Goal: Task Accomplishment & Management: Complete application form

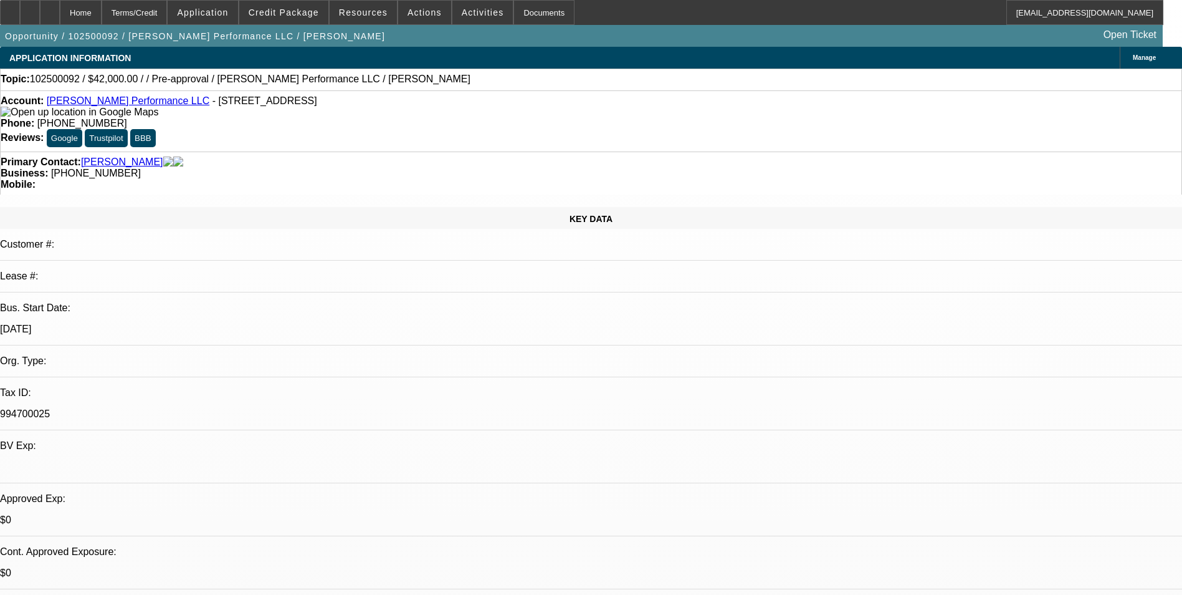
select select "0"
select select "2"
select select "0.1"
select select "4"
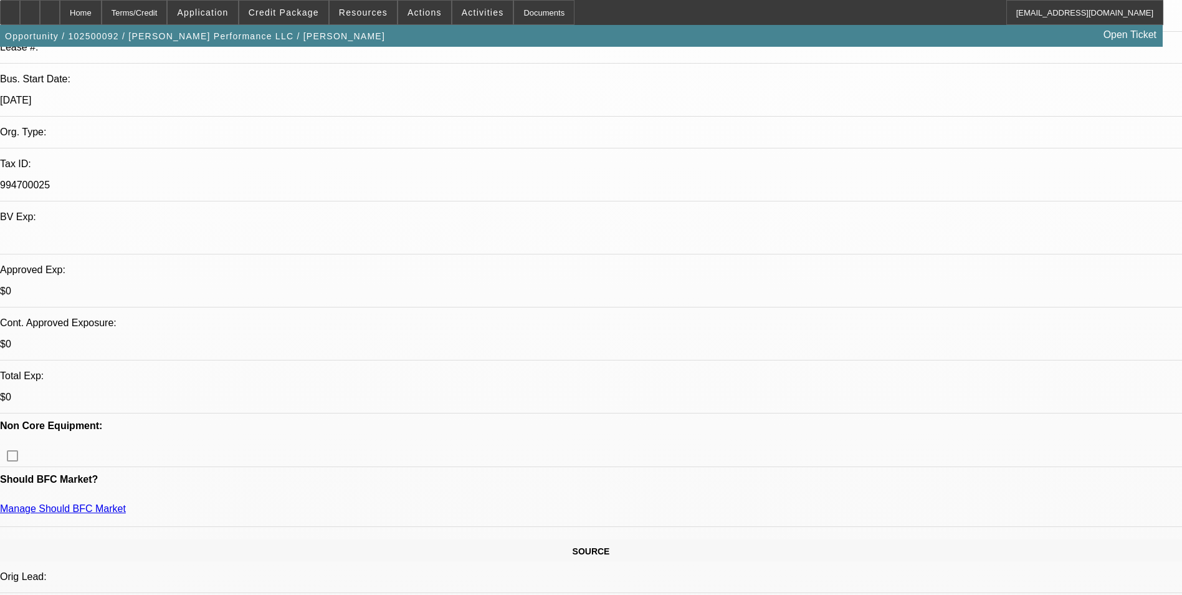
scroll to position [62, 0]
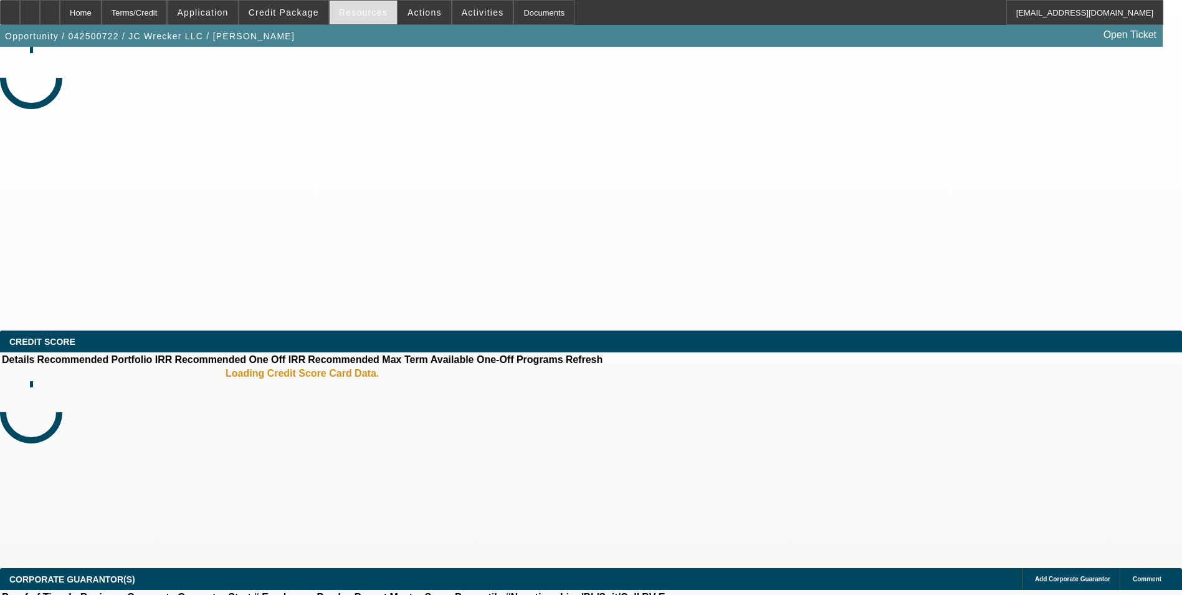
select select "0"
select select "2"
select select "0.1"
select select "4"
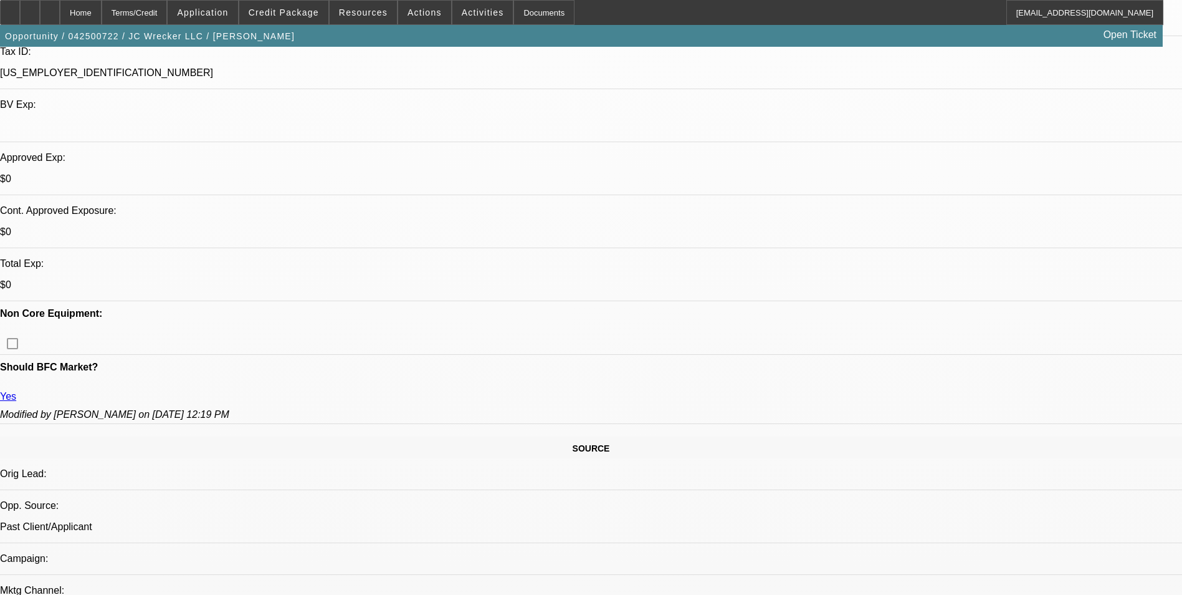
scroll to position [62, 0]
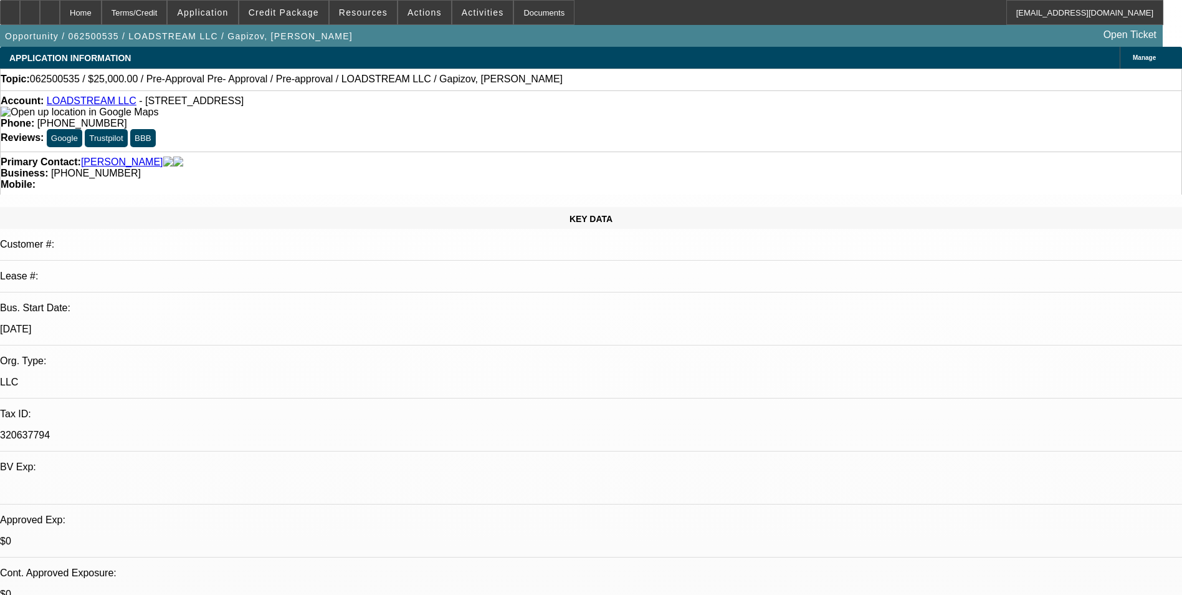
select select "0"
select select "0.1"
select select "0"
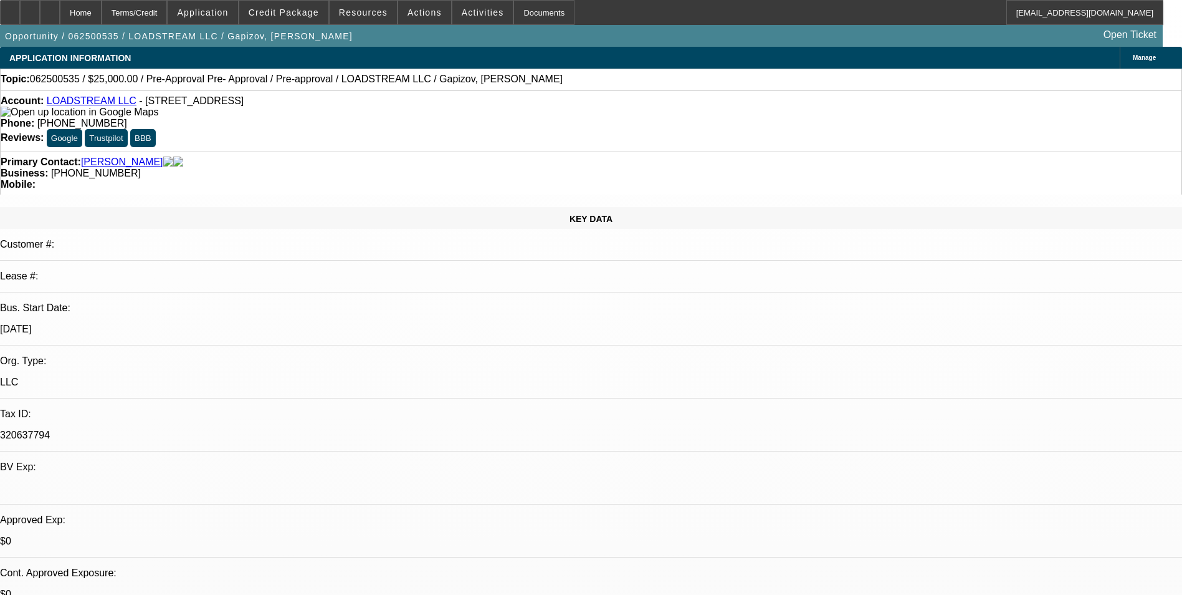
select select "0.1"
select select "0"
select select "0.1"
select select "0"
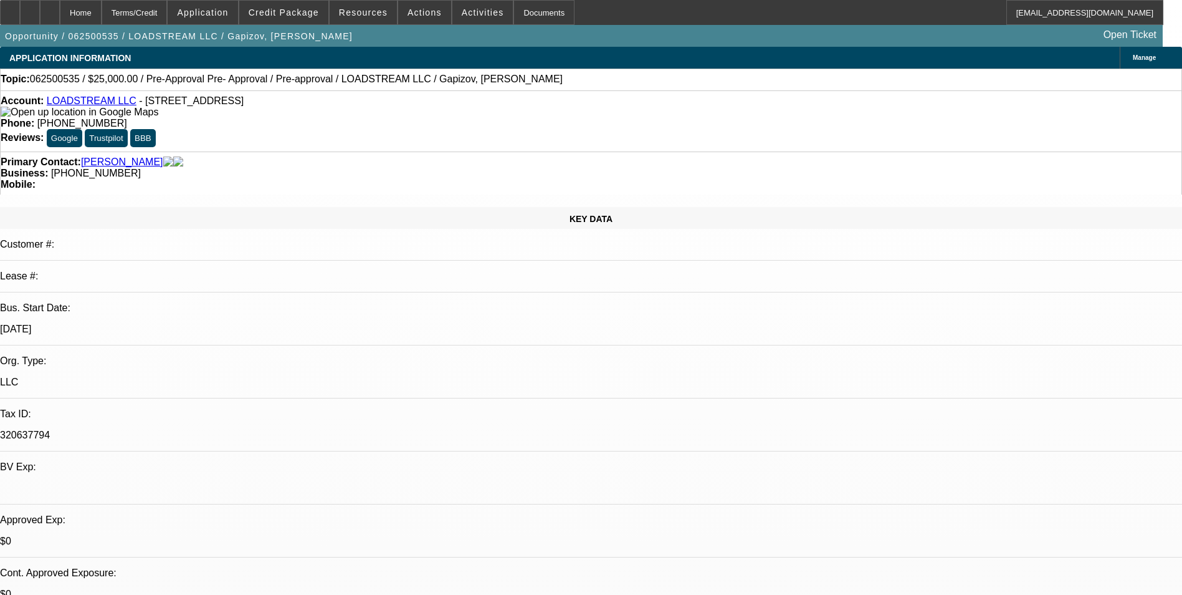
select select "0"
select select "0.1"
select select "1"
select select "4"
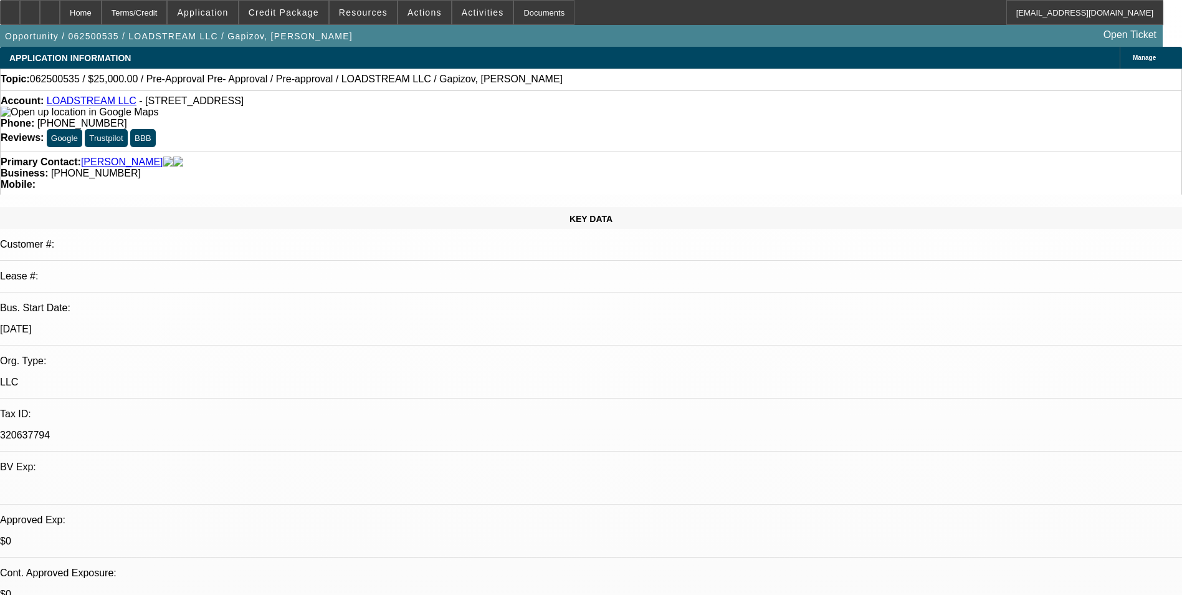
select select "1"
select select "3"
select select "4"
select select "1"
select select "3"
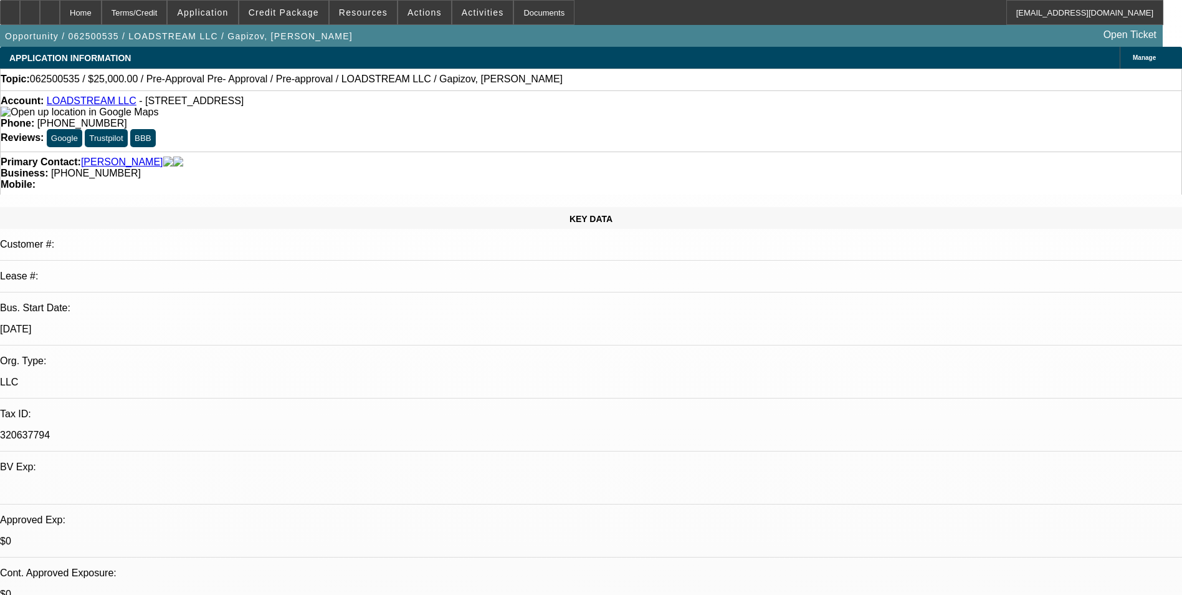
select select "4"
select select "1"
select select "3"
select select "4"
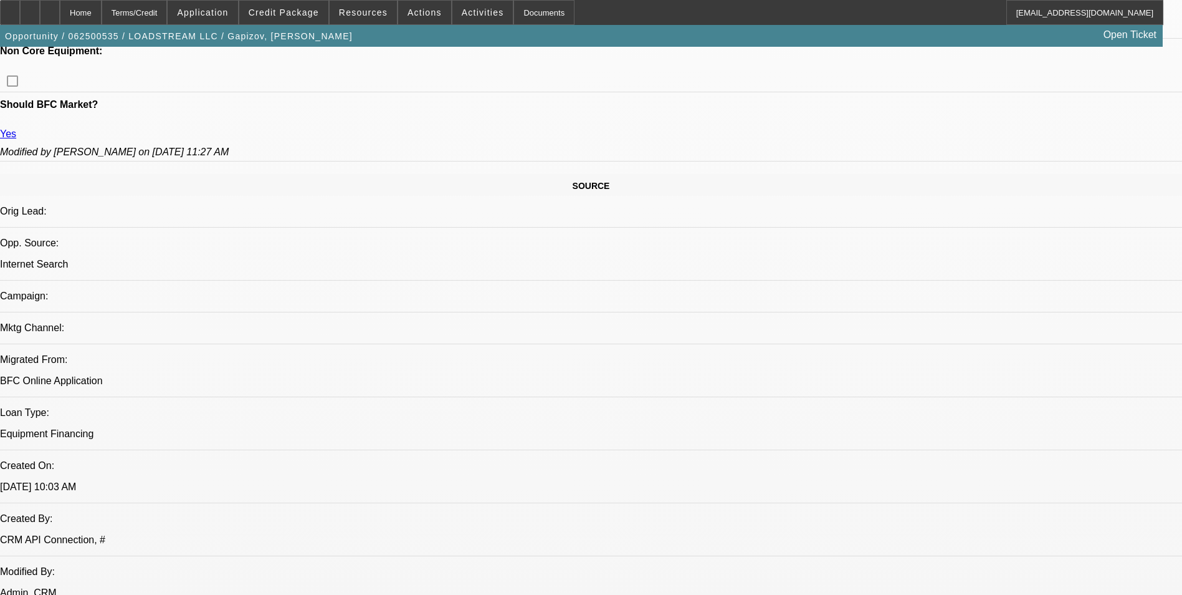
scroll to position [312, 0]
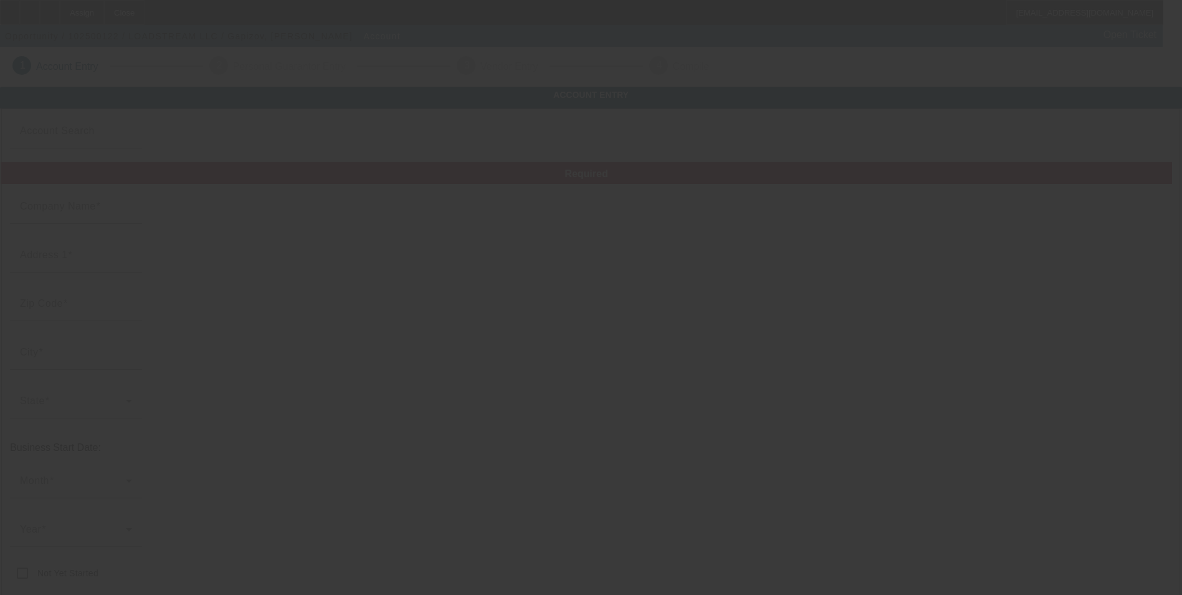
type input "LOADSTREAM LLC"
type input "925 S Clinton St"
type input "43512"
type input "Defiance"
type input "(317) 762-4682"
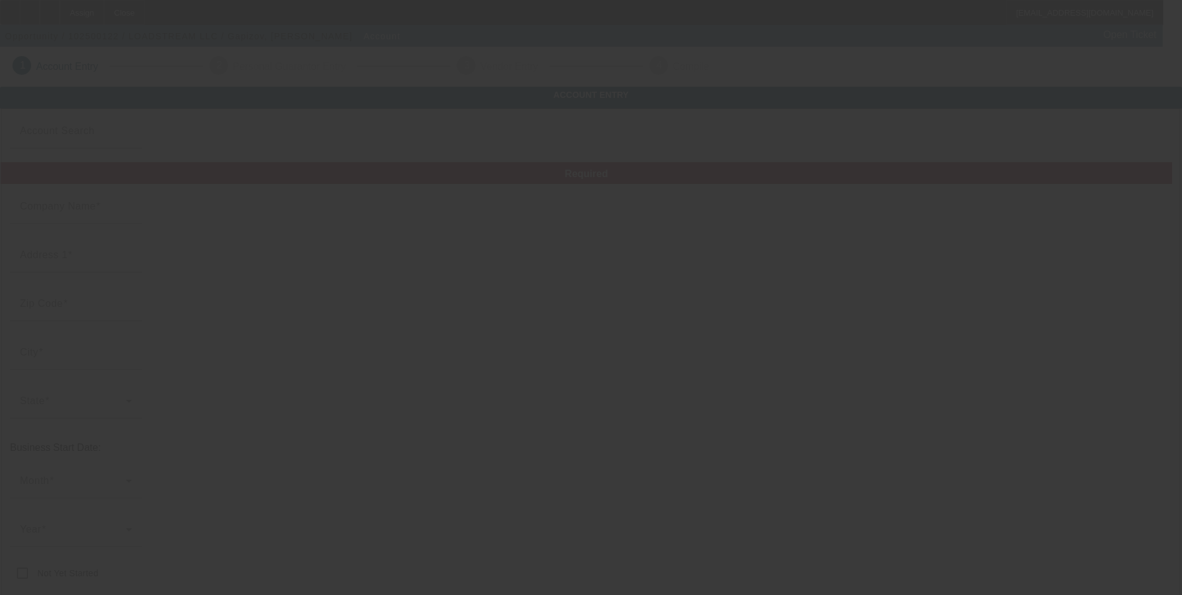
type input "Ste B PMB 1009"
type input "loadstreamllc@gmail.com"
type input "320637794"
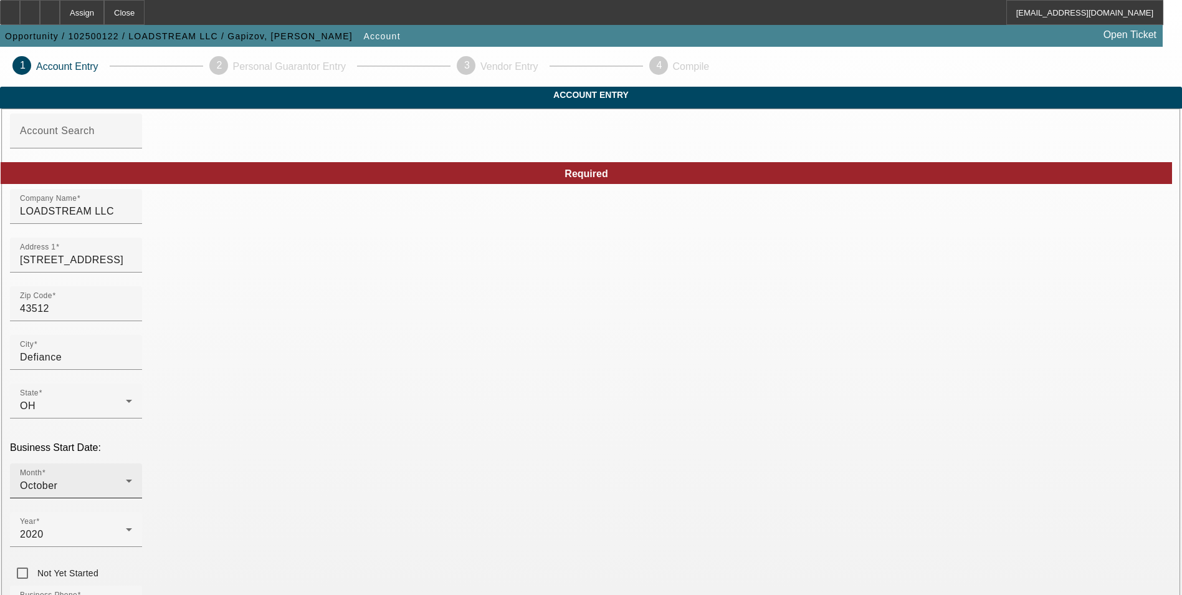
scroll to position [187, 0]
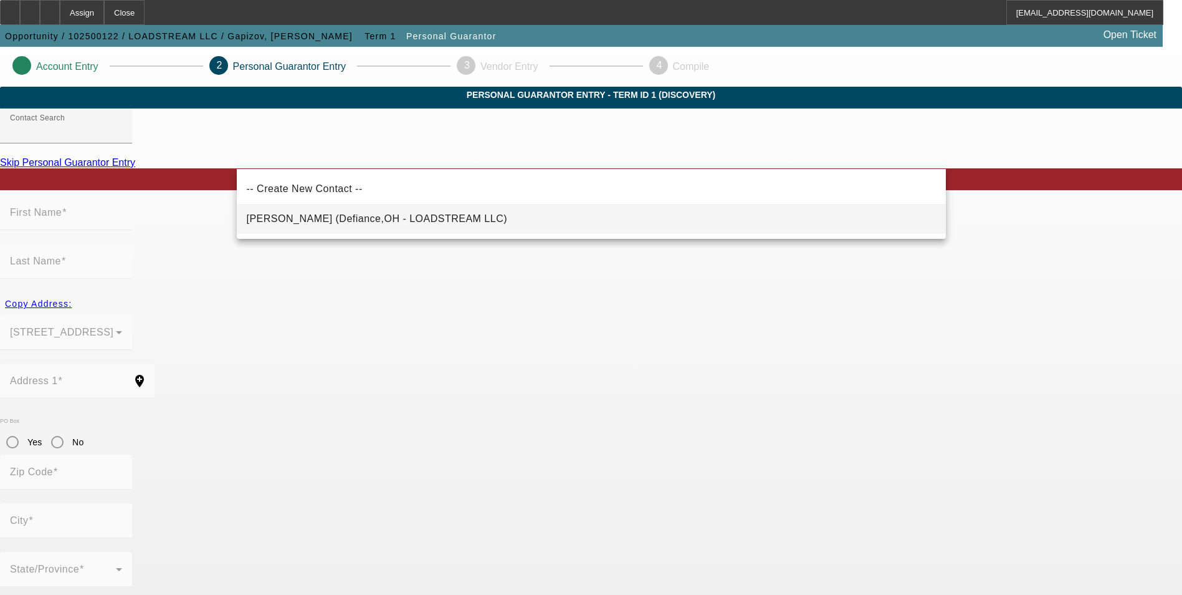
click at [488, 216] on mat-option "Gapizov, Mirza (Defiance,OH - LOADSTREAM LLC)" at bounding box center [591, 219] width 709 height 30
type input "Gapizov, Mirza (Defiance,OH - LOADSTREAM LLC)"
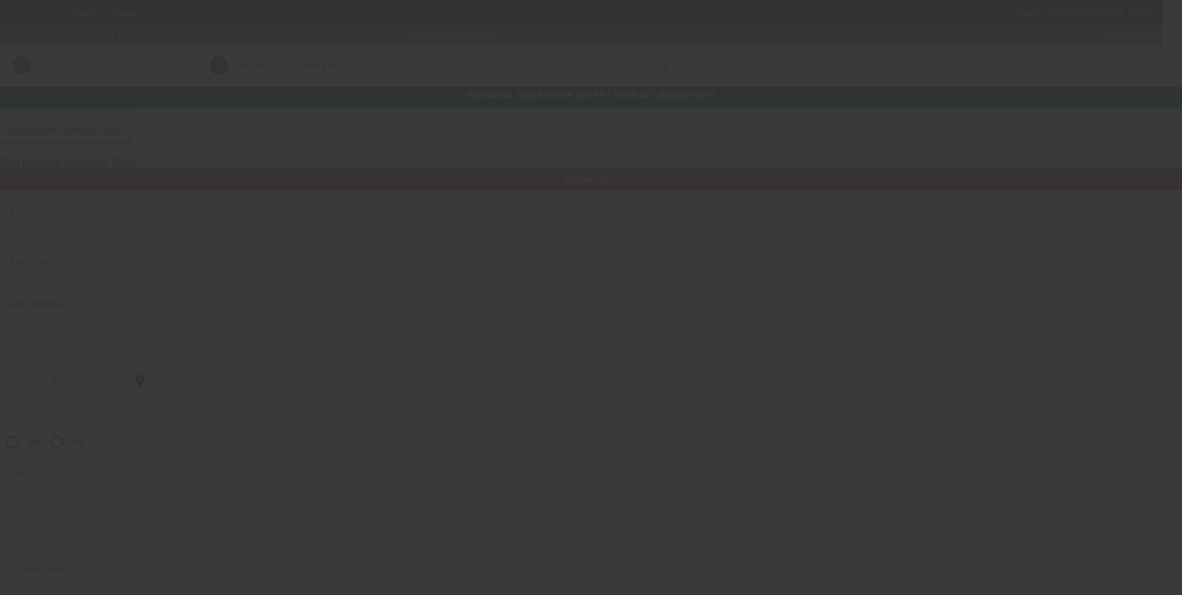
type input "Mirza"
type input "Gapizov"
type input "925 S Clinton St"
radio input "true"
type input "43512"
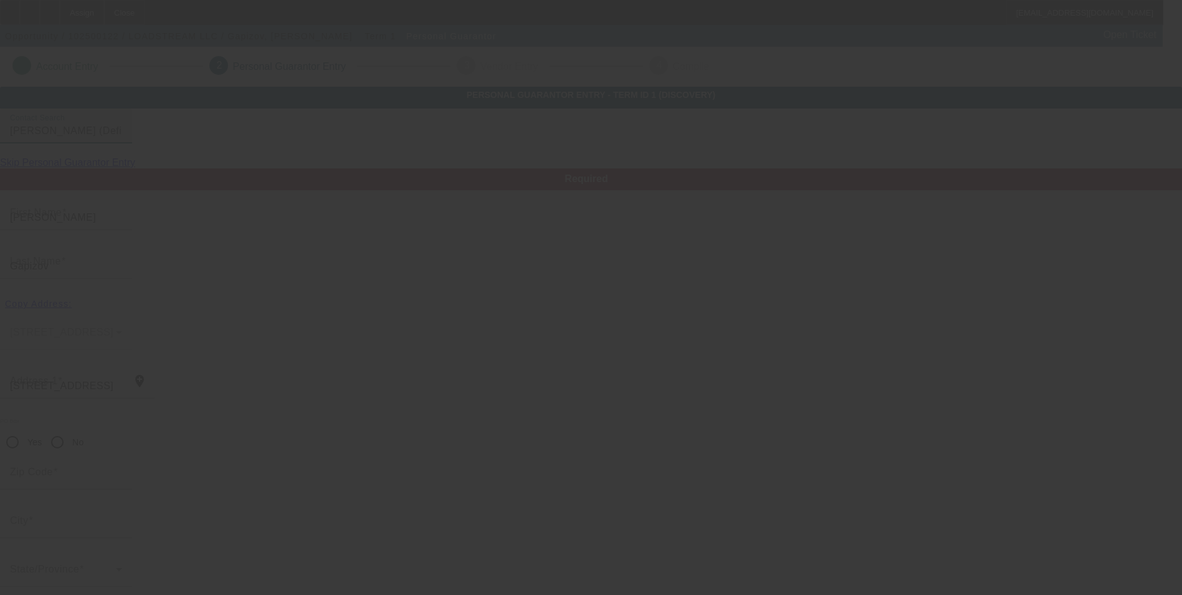
type input "Defiance"
type input "[PHONE_NUMBER]"
type input "100"
type input "808-17-2207"
type input "lodstreamllc@gmail.com"
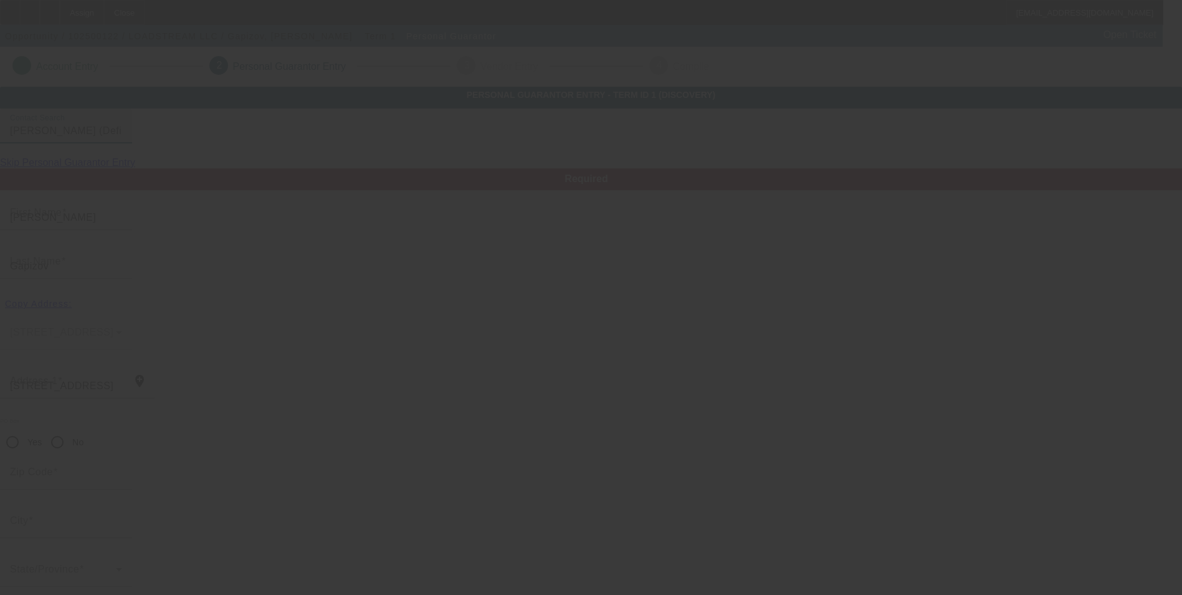
type input "[PHONE_NUMBER]"
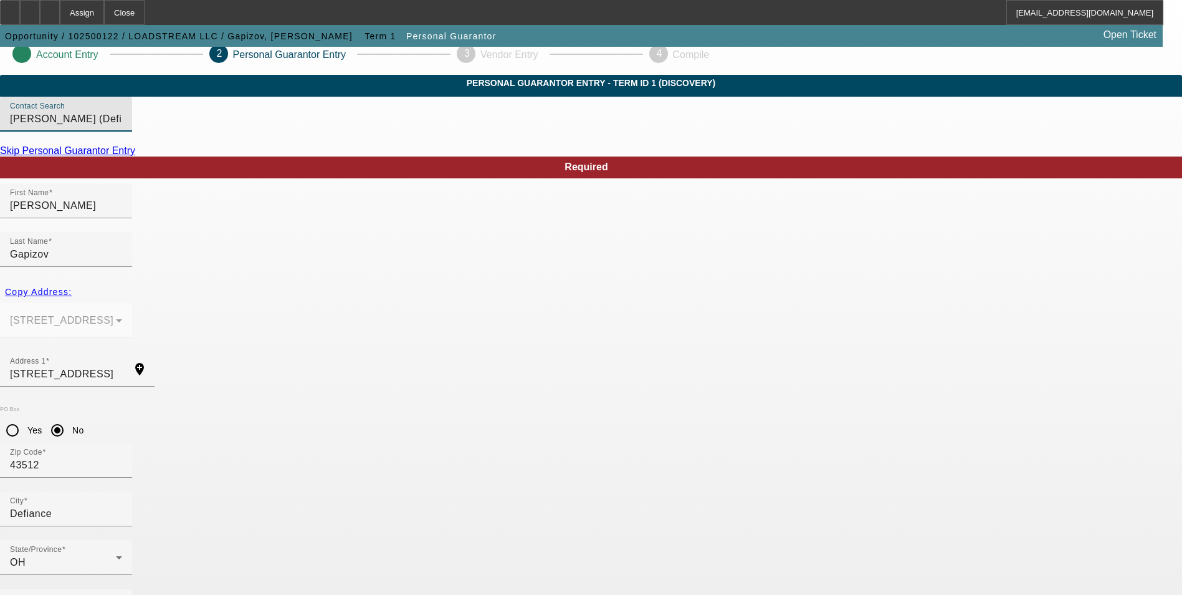
scroll to position [15, 0]
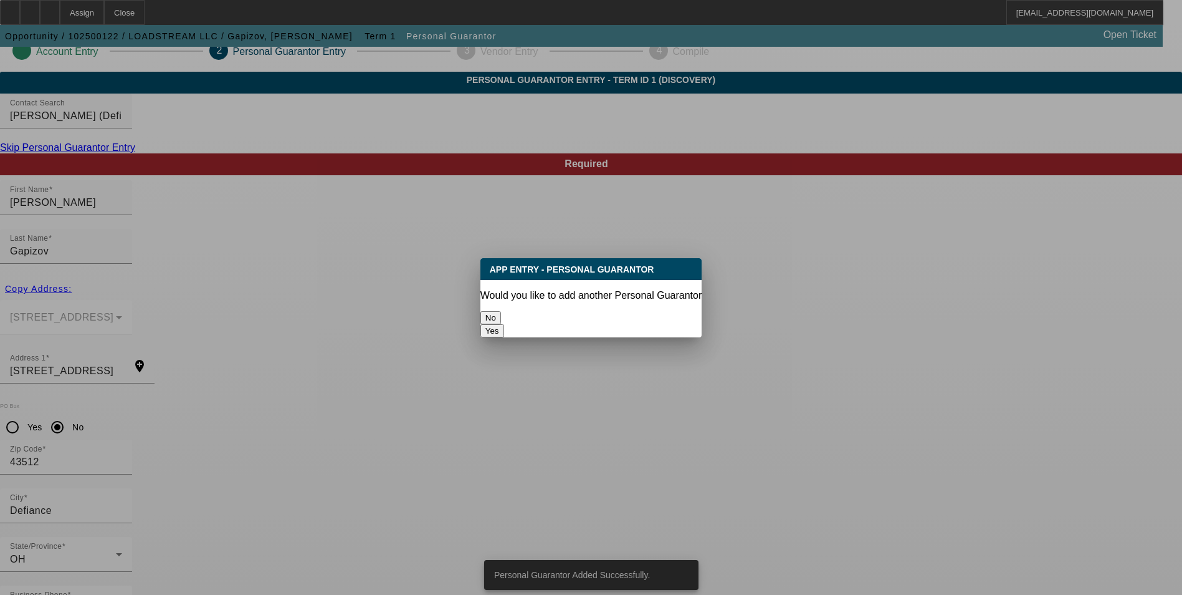
scroll to position [0, 0]
click at [501, 312] on button "No" at bounding box center [491, 317] width 21 height 13
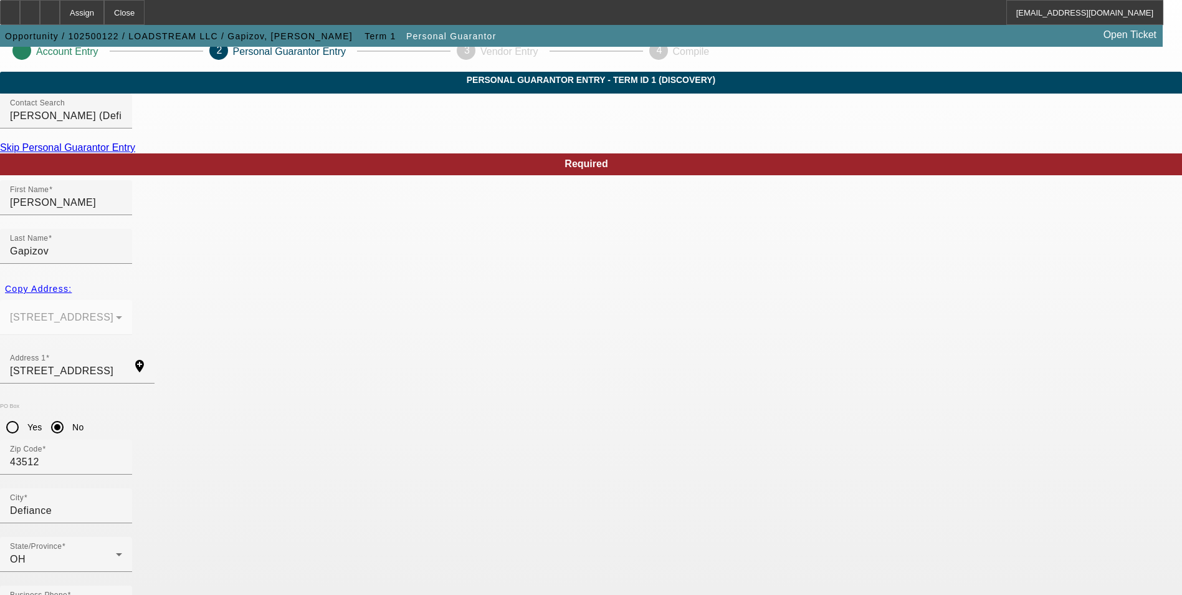
scroll to position [15, 0]
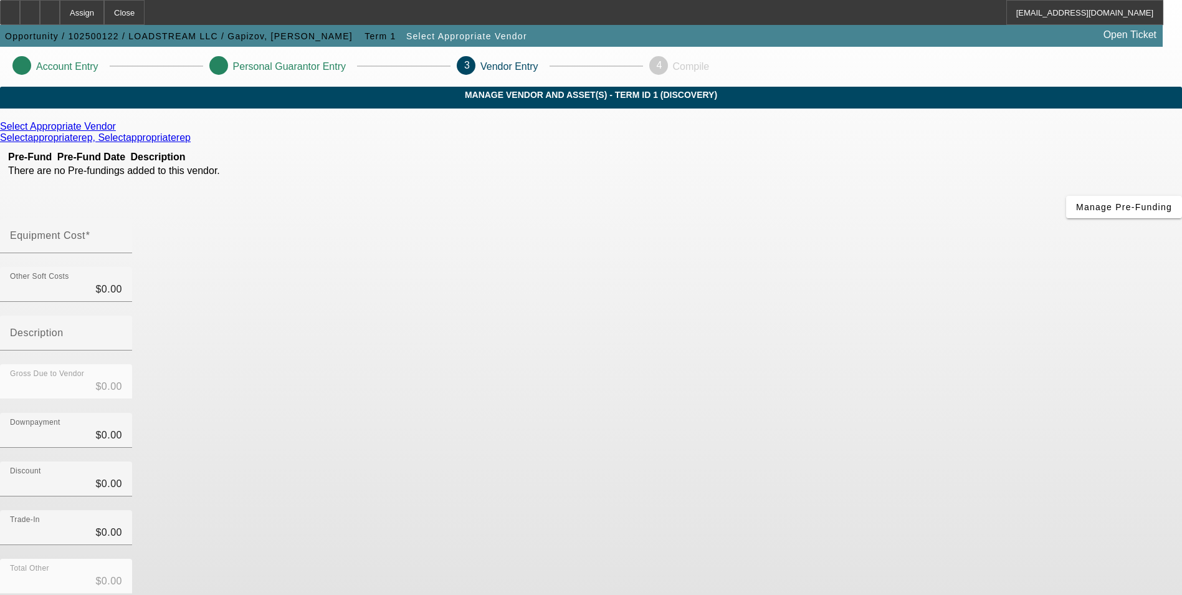
click at [119, 132] on icon at bounding box center [119, 126] width 0 height 11
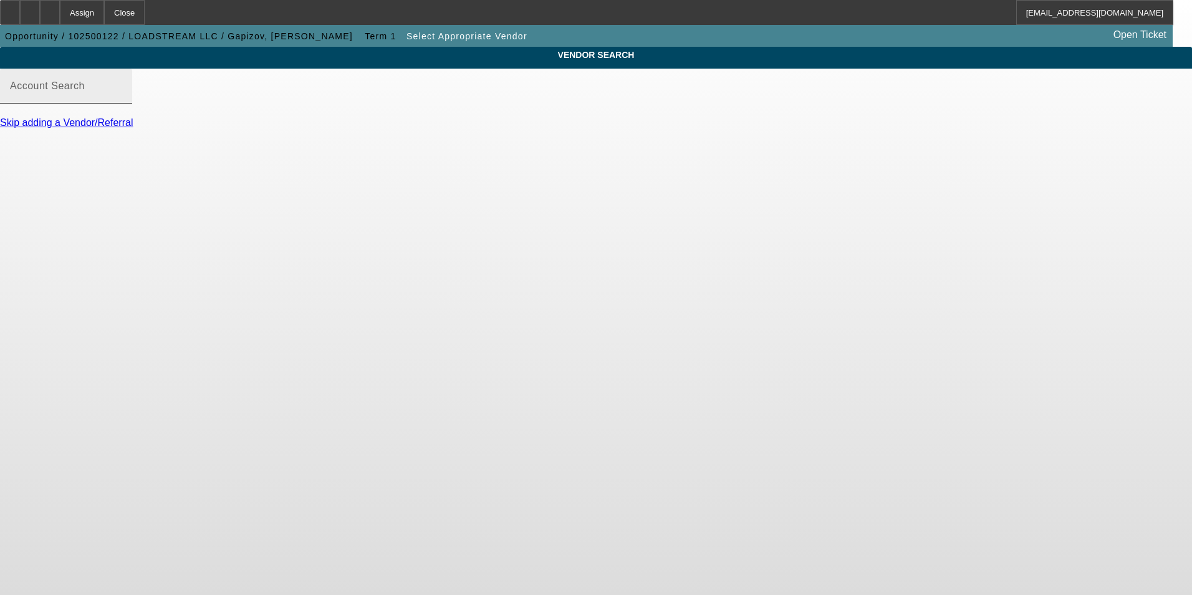
click at [122, 103] on div "Account Search" at bounding box center [66, 86] width 112 height 35
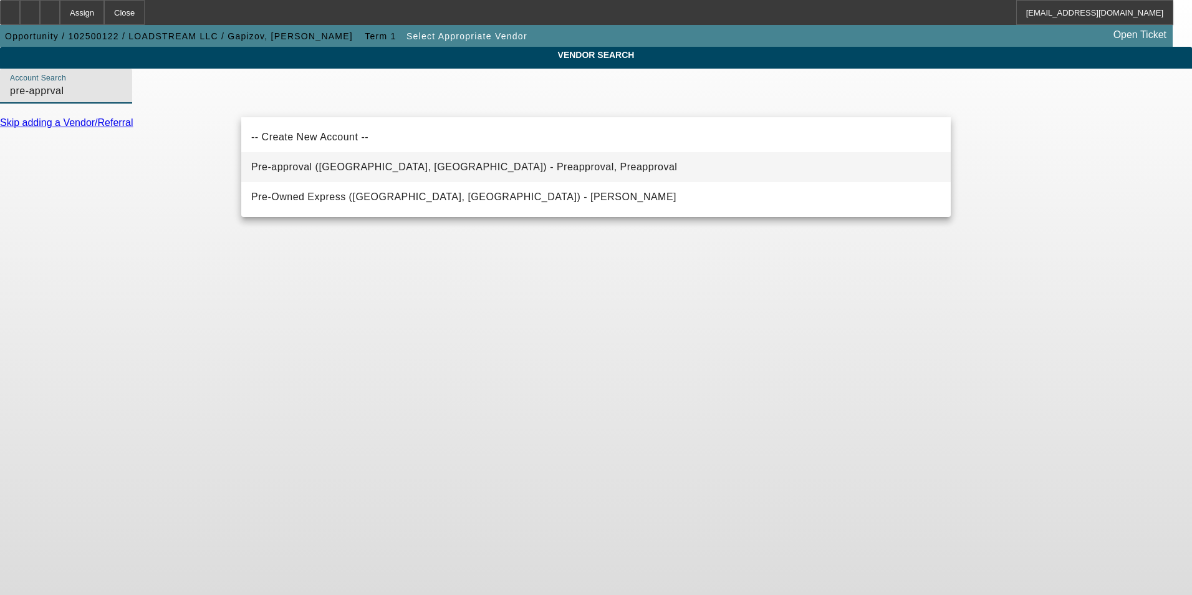
click at [335, 157] on mat-option "Pre-approval (Northbrook, IL) - Preapproval, Preapproval" at bounding box center [595, 167] width 709 height 30
type input "Pre-approval (Northbrook, IL) - Preapproval, Preapproval"
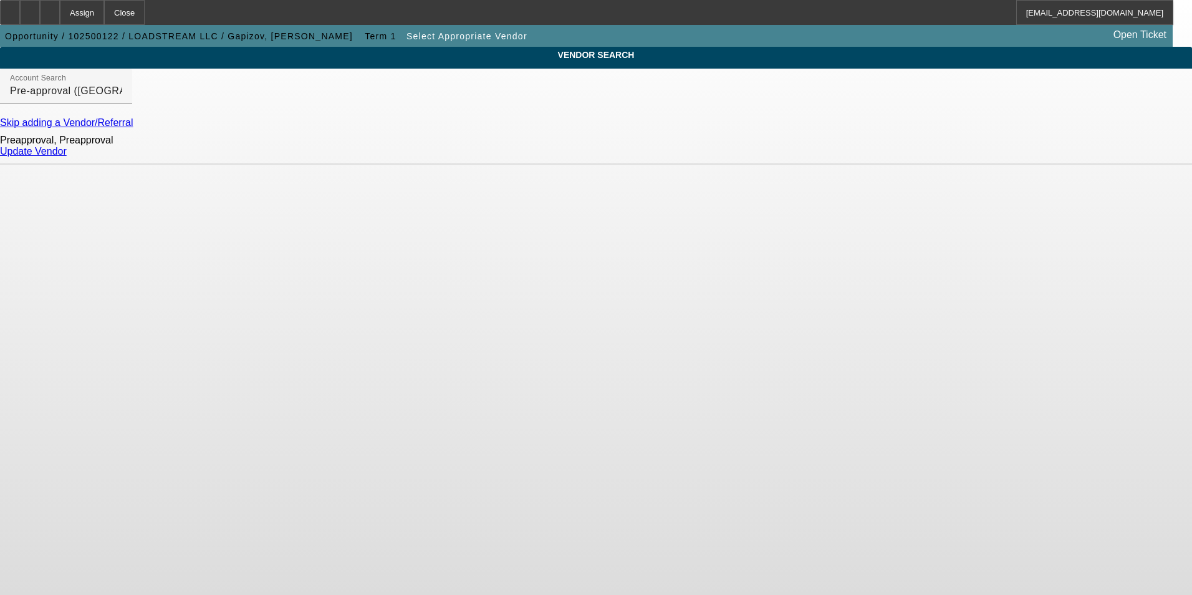
click at [67, 156] on link "Update Vendor" at bounding box center [33, 151] width 67 height 11
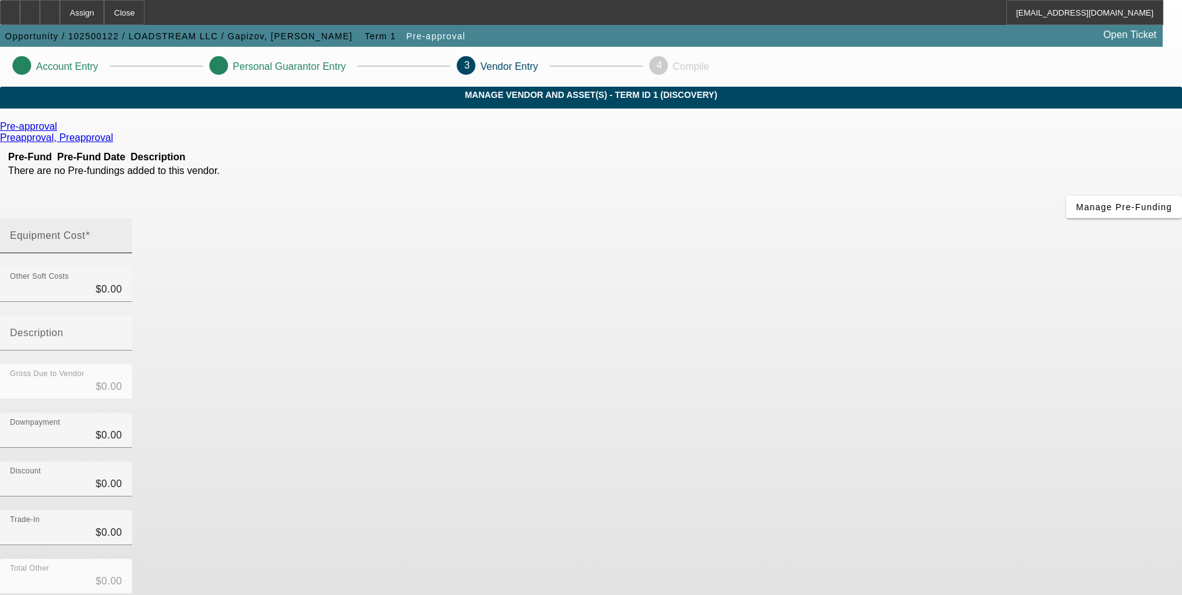
click at [122, 233] on input "Equipment Cost" at bounding box center [66, 240] width 112 height 15
type input "1"
type input "$1.00"
type input "10"
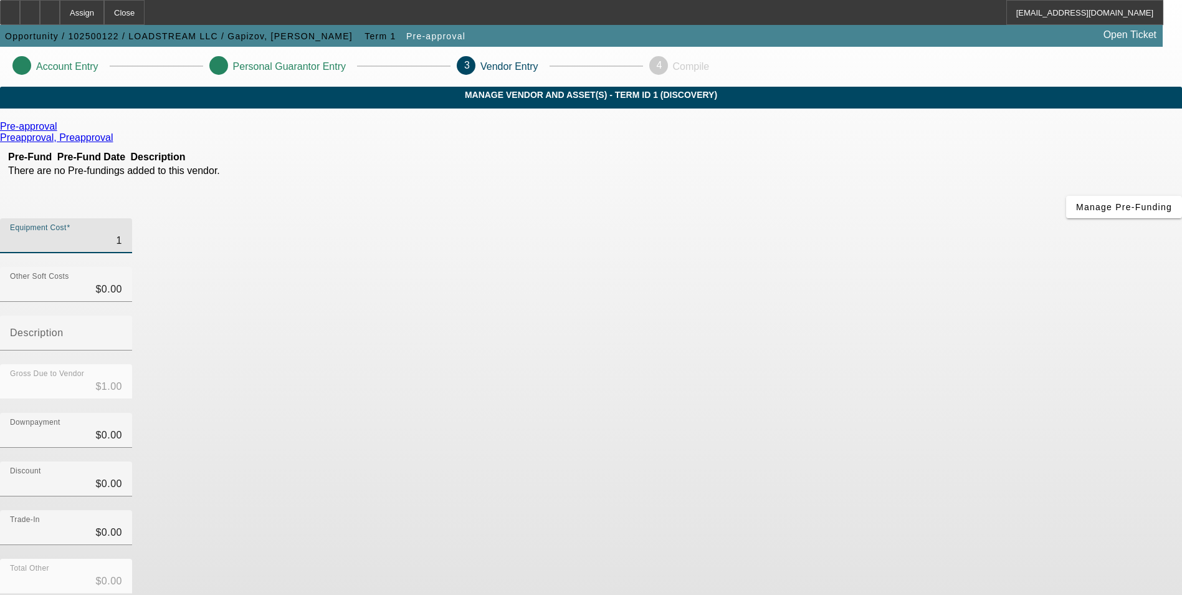
type input "$10.00"
type input "100"
type input "$100.00"
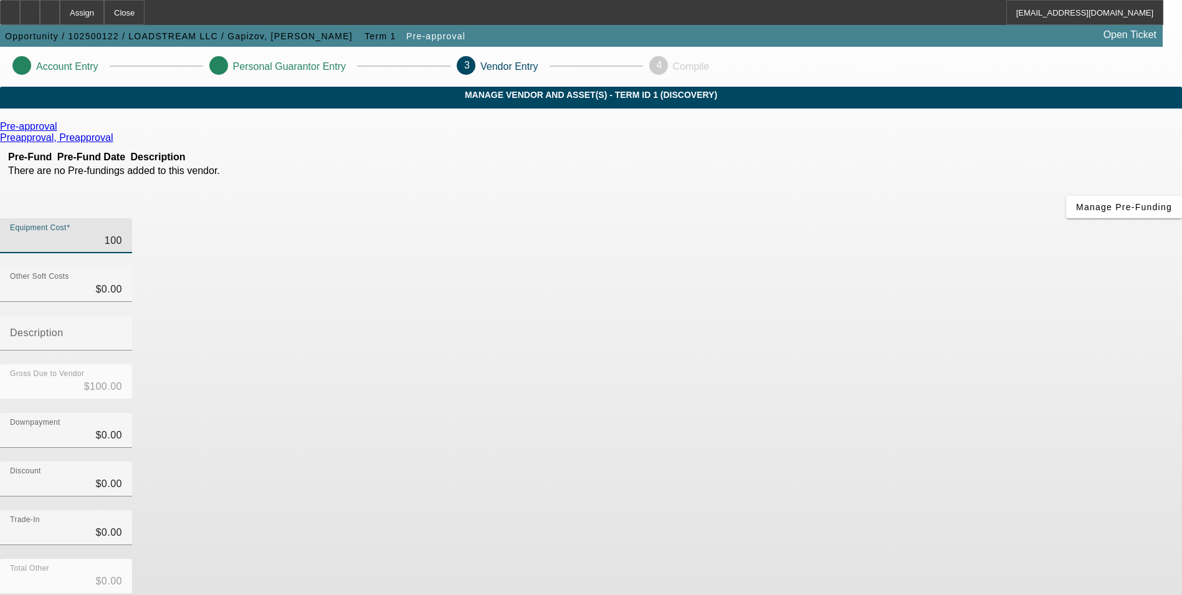
type input "1000"
type input "$1,000.00"
type input "10000"
type input "$10,000.00"
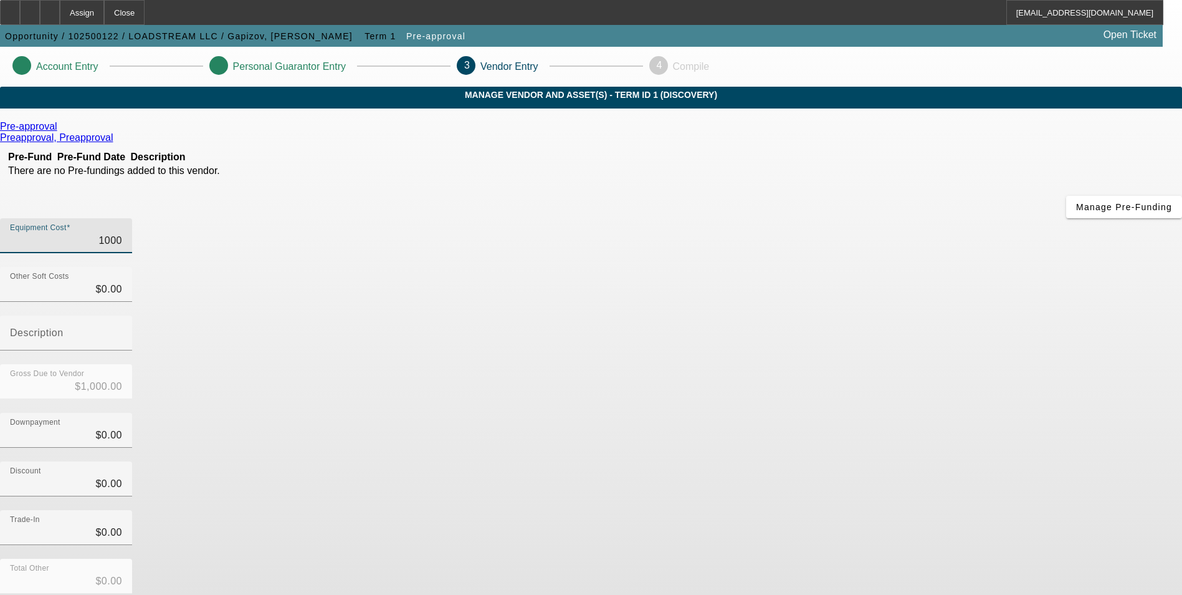
type input "$10,000.00"
click at [1101, 376] on app-vendor-asset-manage "Account Entry Personal Guarantor Entry 3 Vendor Entry 4 Compile MANAGE VENDOR A…" at bounding box center [591, 395] width 1182 height 696
click at [122, 233] on input "10000" at bounding box center [66, 240] width 112 height 15
type input "100000"
type input "$100,000.00"
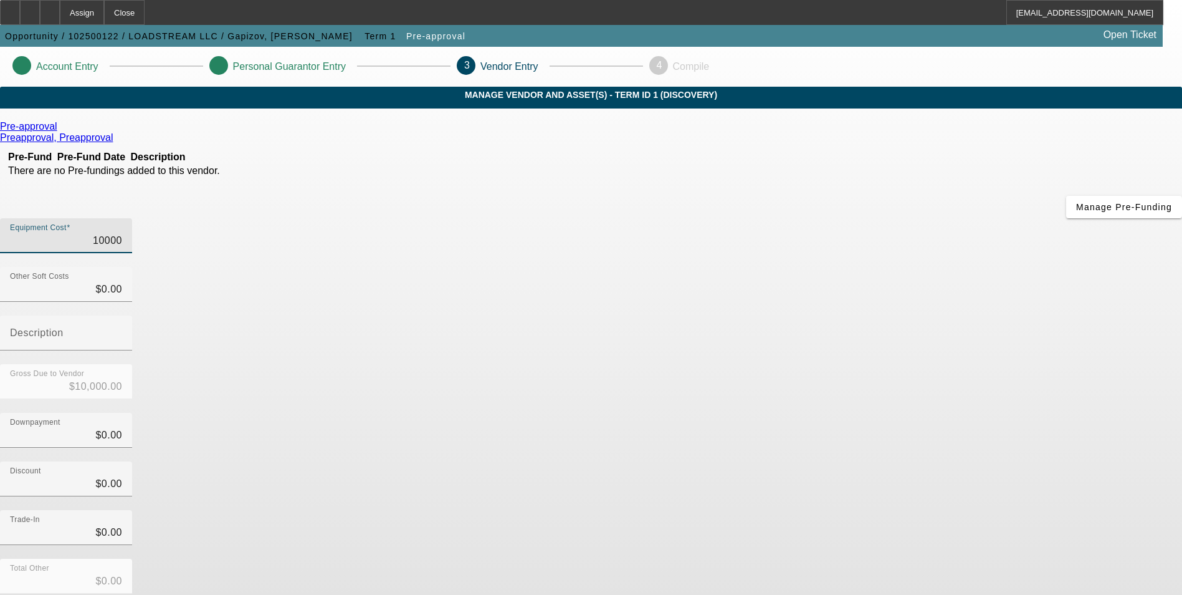
type input "$100,000.00"
click at [1136, 332] on app-vendor-asset-manage "Account Entry Personal Guarantor Entry 3 Vendor Entry 4 Compile MANAGE VENDOR A…" at bounding box center [591, 395] width 1182 height 696
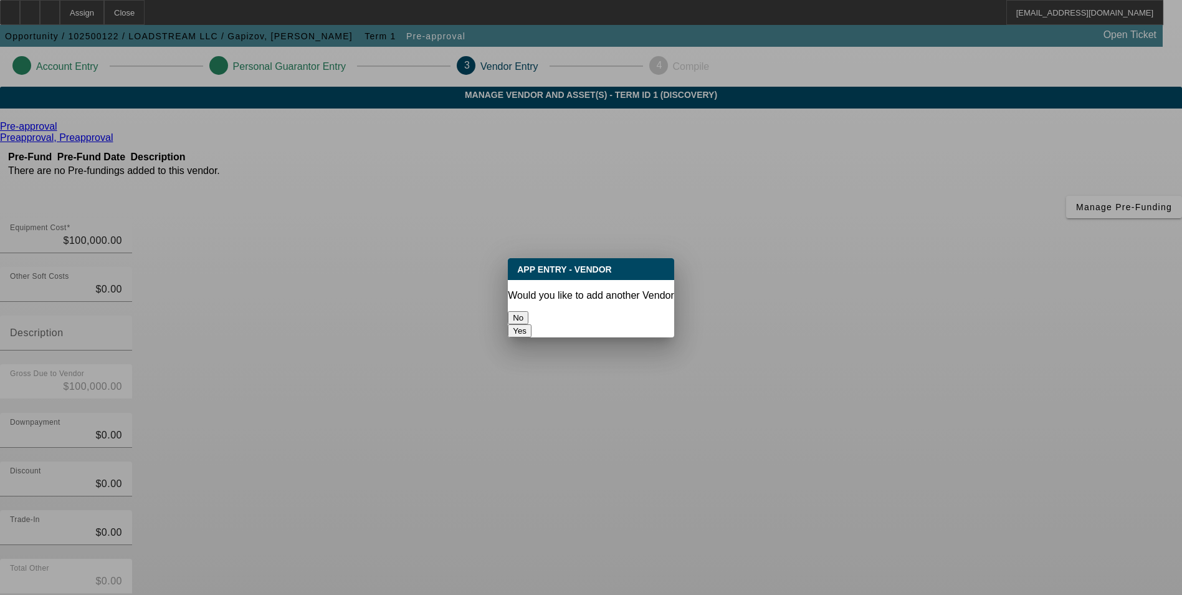
click at [529, 315] on button "No" at bounding box center [518, 317] width 21 height 13
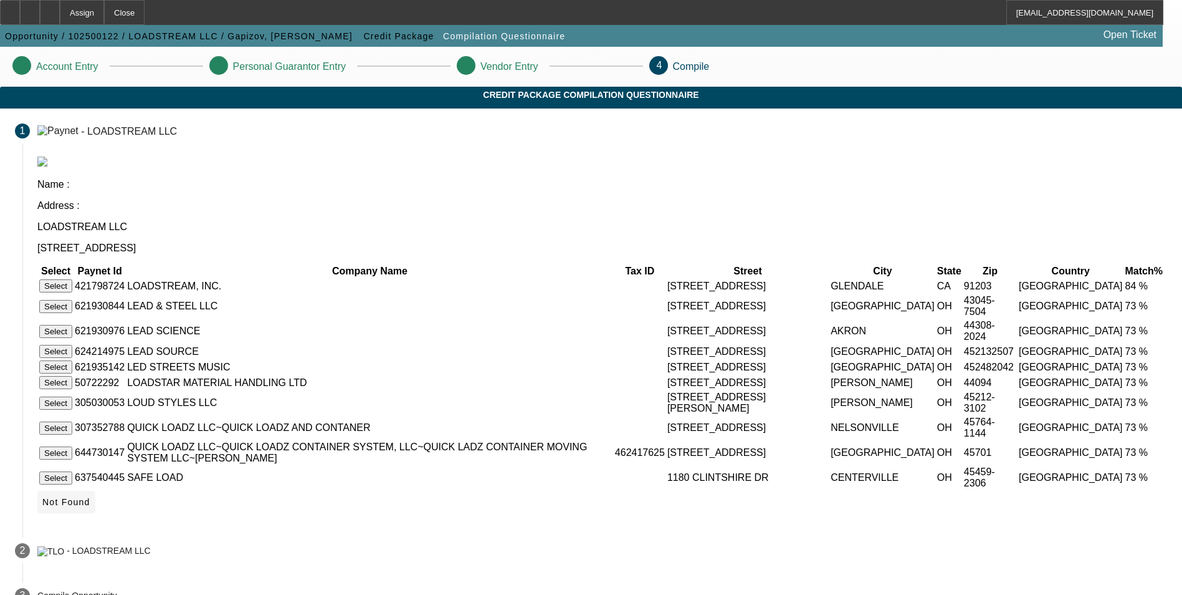
click at [90, 507] on span "Not Found" at bounding box center [66, 502] width 48 height 10
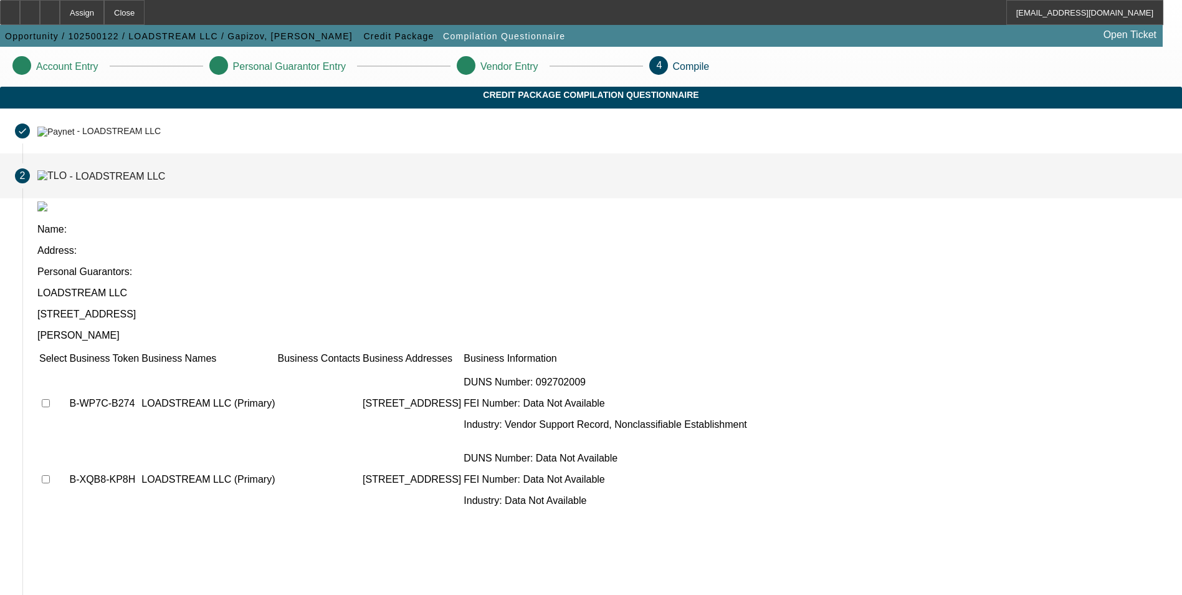
click at [50, 399] on input "checkbox" at bounding box center [46, 403] width 8 height 8
checkbox input "true"
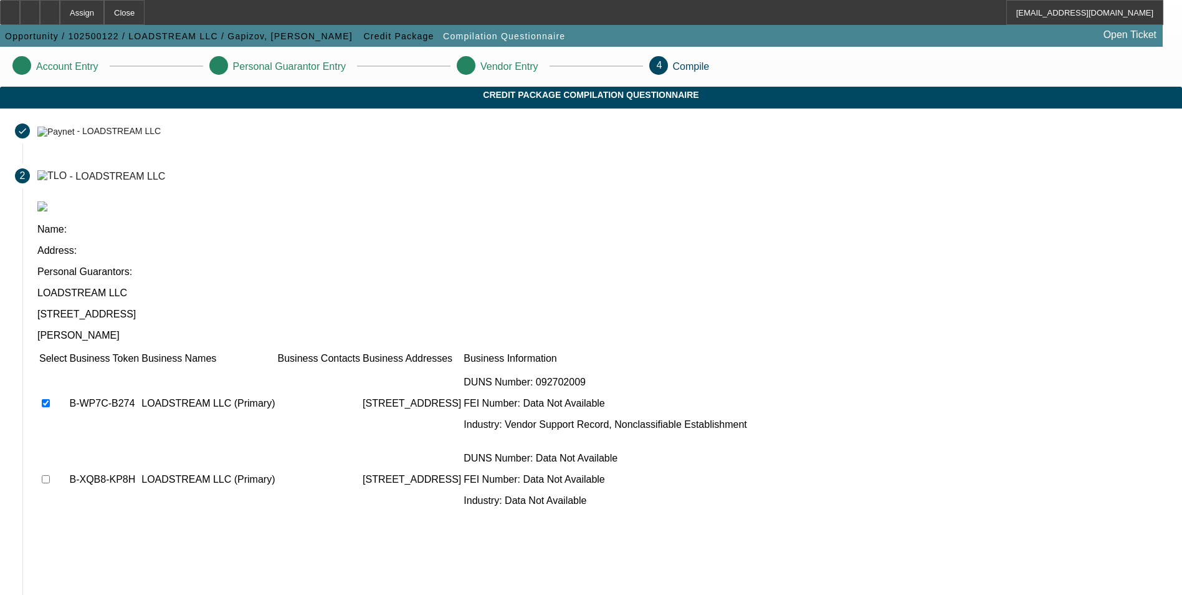
click at [67, 442] on td at bounding box center [53, 479] width 29 height 75
click at [50, 475] on input "checkbox" at bounding box center [46, 479] width 8 height 8
checkbox input "false"
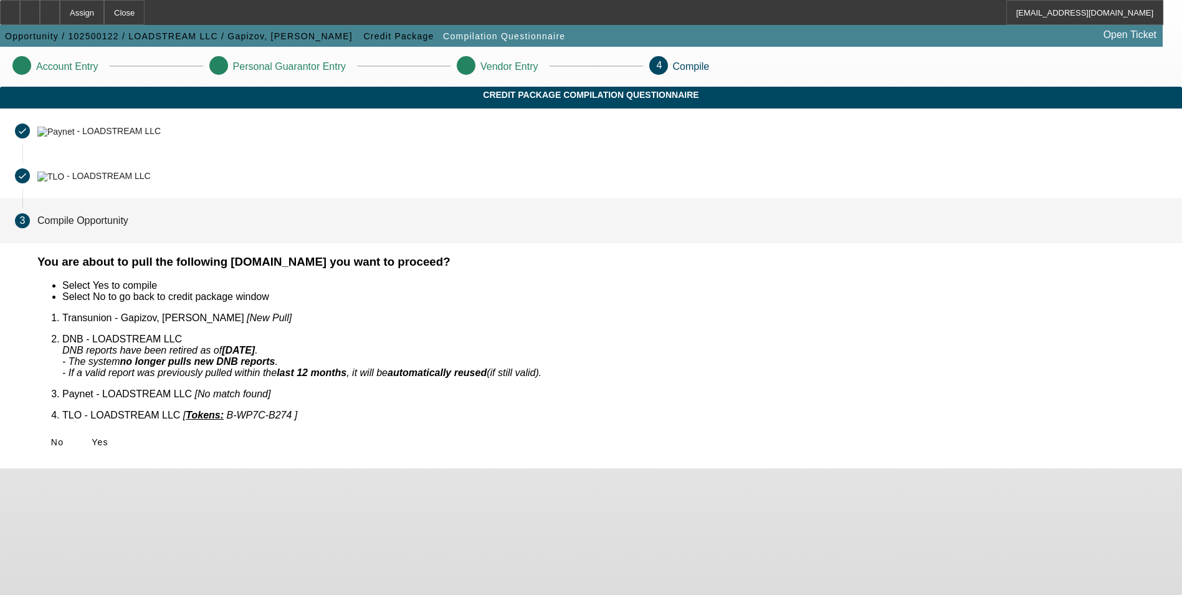
scroll to position [0, 0]
click at [92, 437] on icon at bounding box center [92, 442] width 0 height 10
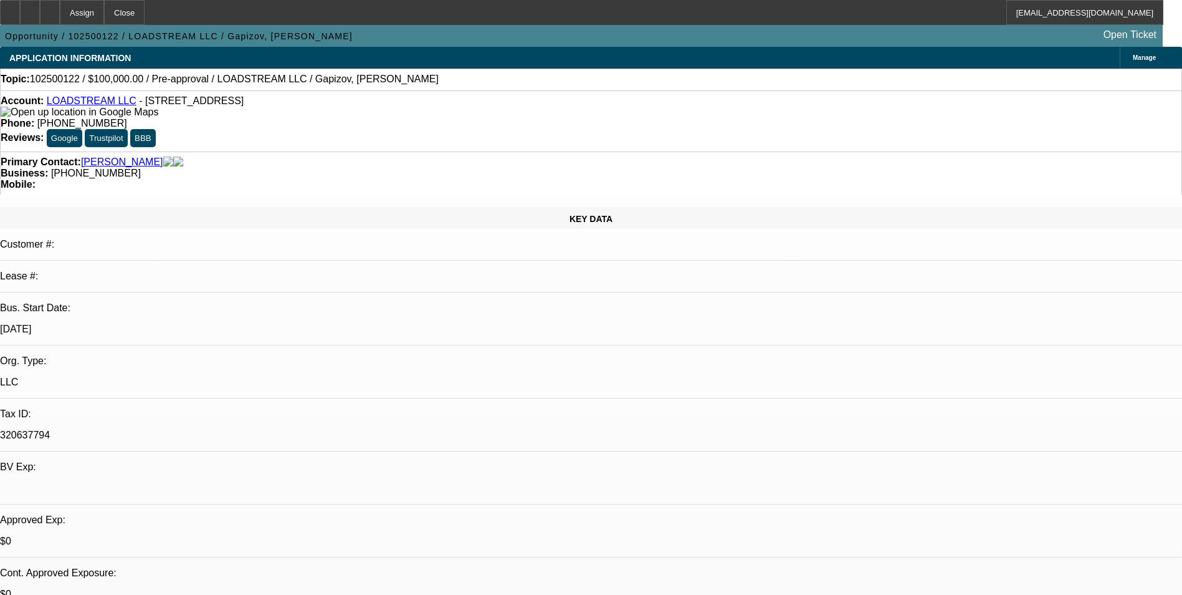
select select "0"
select select "2"
select select "0.1"
select select "4"
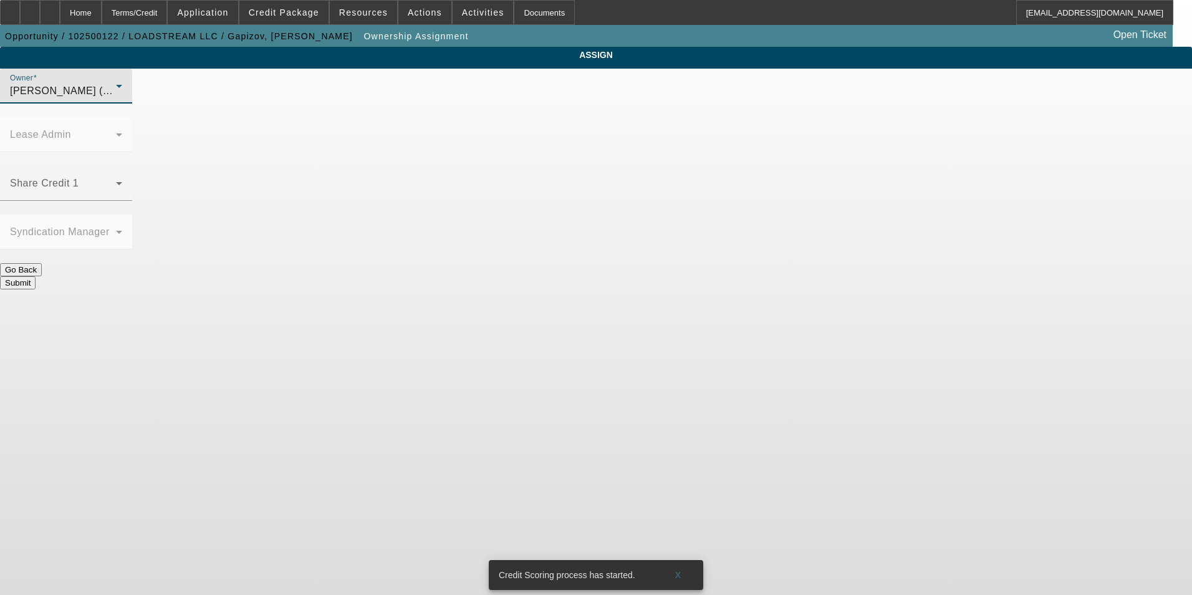
click at [116, 98] on div "Fredericks, Jack (Lvl 1)" at bounding box center [63, 91] width 106 height 15
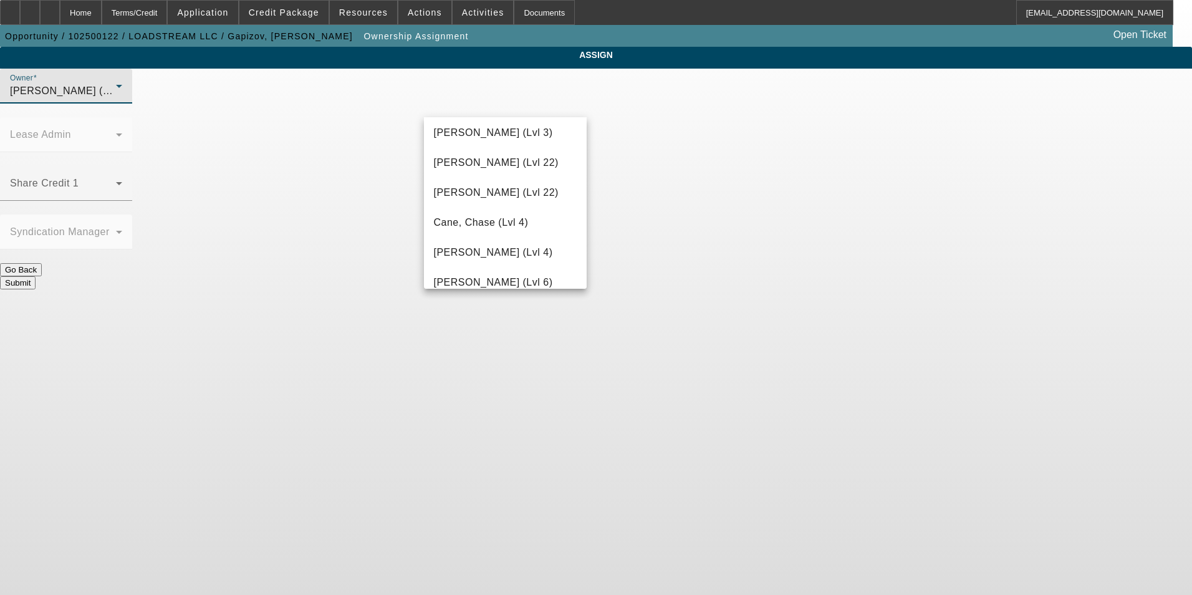
scroll to position [125, 0]
click at [504, 280] on span "D'Aquila, Philip (Lvl 6)" at bounding box center [493, 281] width 119 height 15
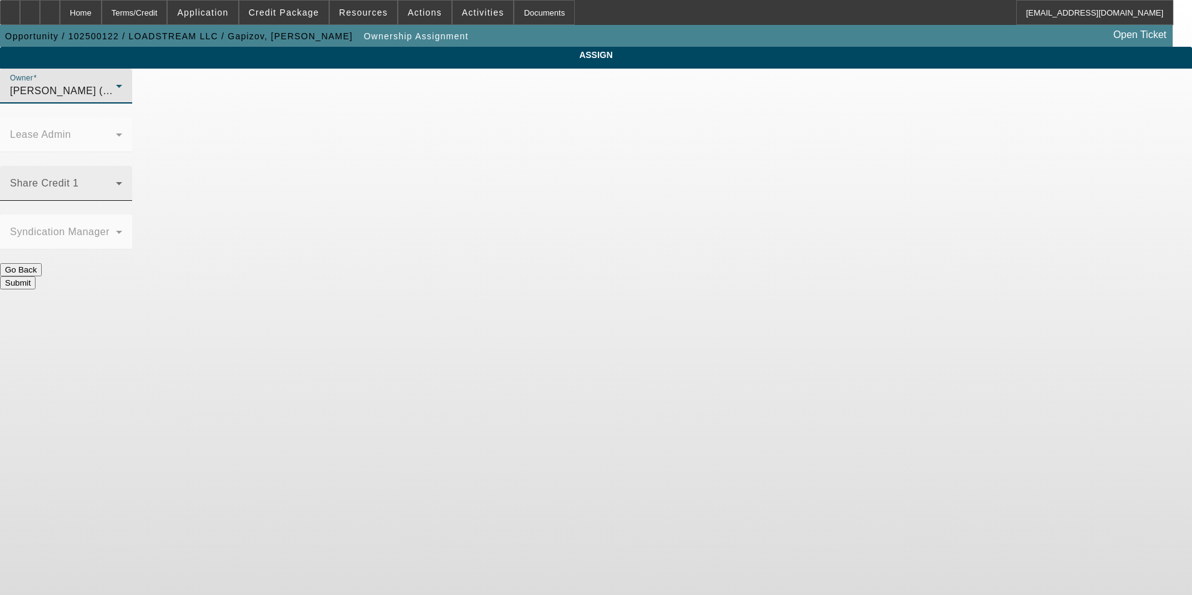
click at [116, 181] on span at bounding box center [63, 188] width 106 height 15
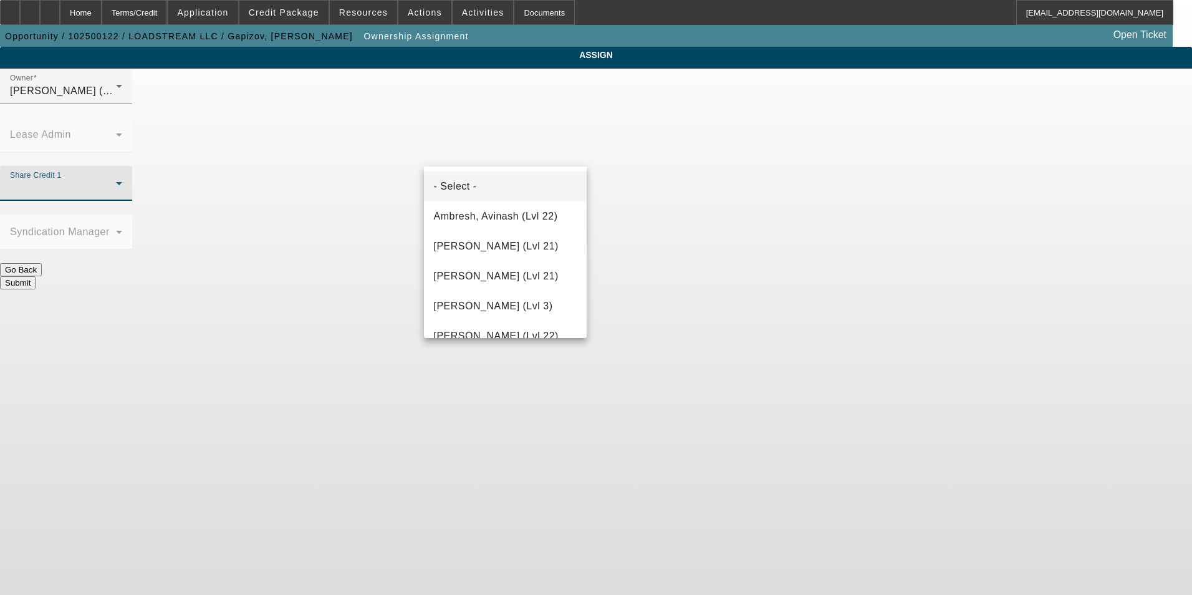
click at [508, 156] on div at bounding box center [596, 297] width 1192 height 595
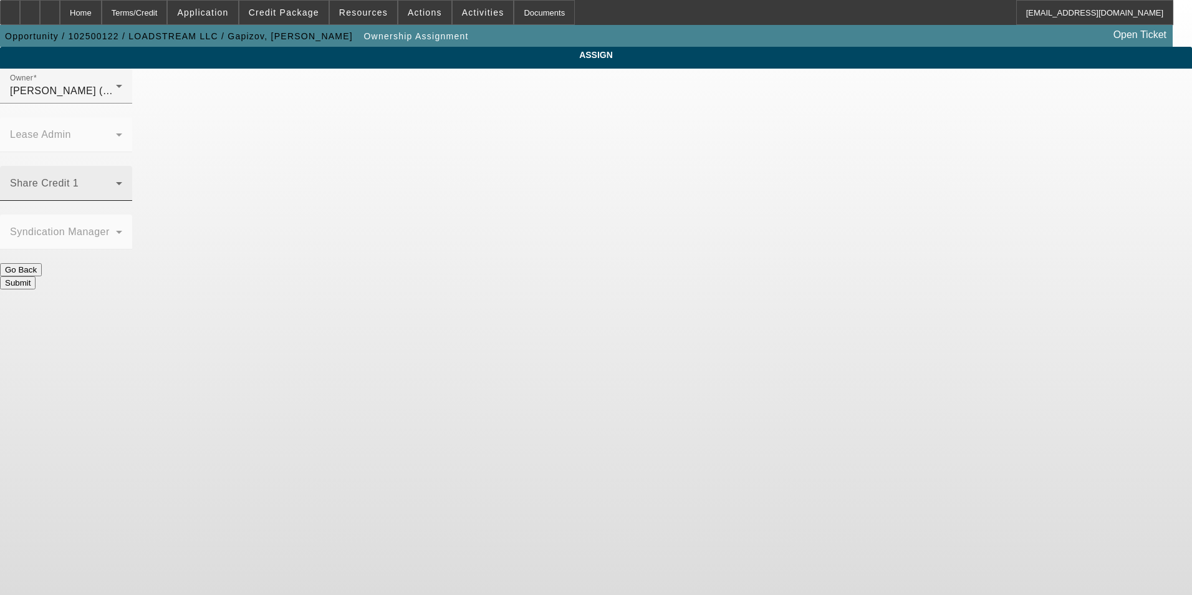
click at [116, 181] on span at bounding box center [63, 188] width 106 height 15
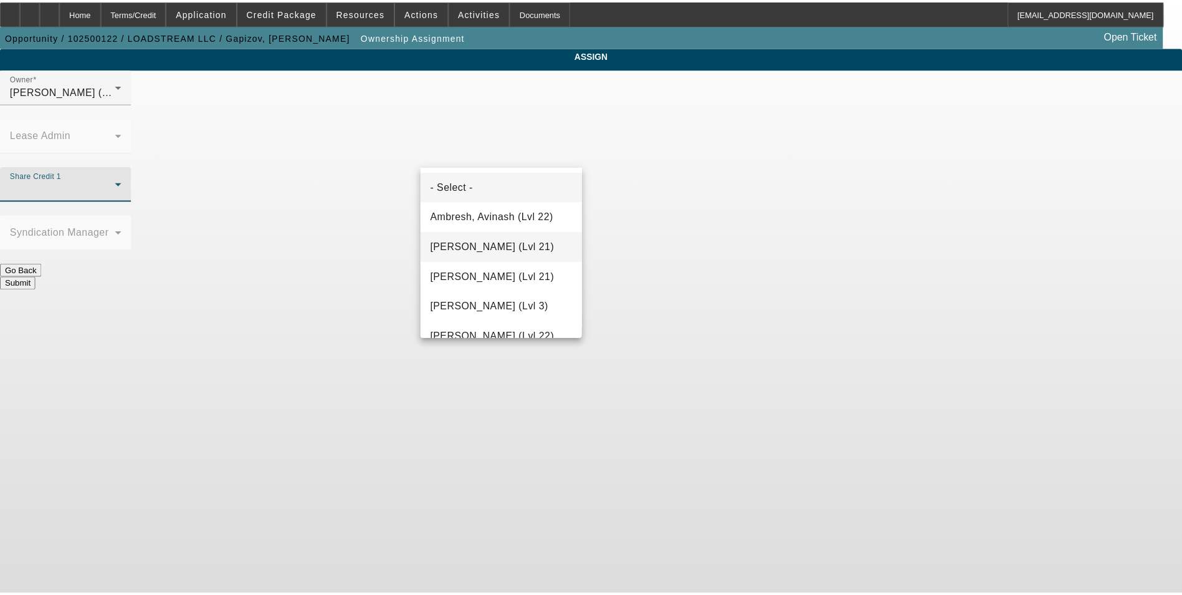
scroll to position [374, 0]
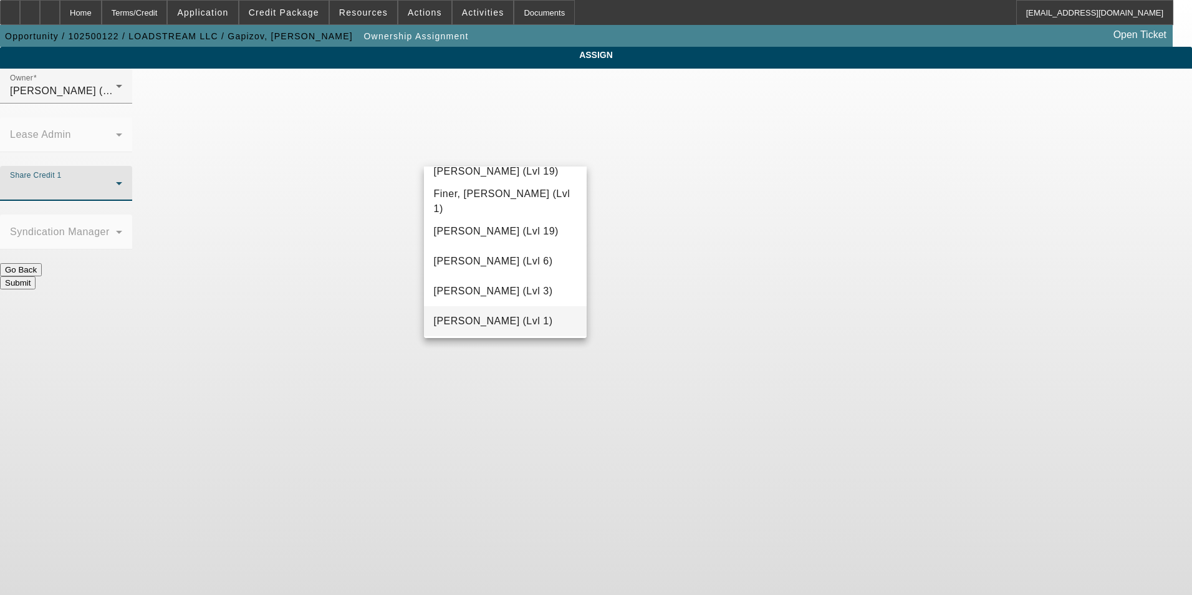
click at [507, 311] on mat-option "Fredericks, Jack (Lvl 1)" at bounding box center [505, 321] width 163 height 30
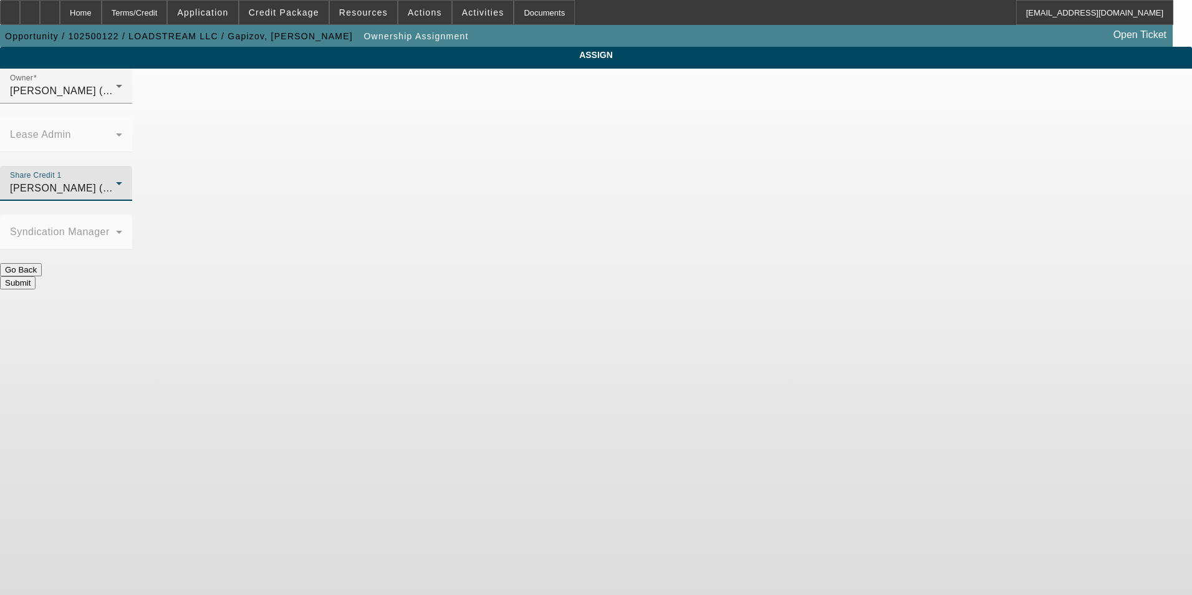
click at [36, 276] on button "Submit" at bounding box center [18, 282] width 36 height 13
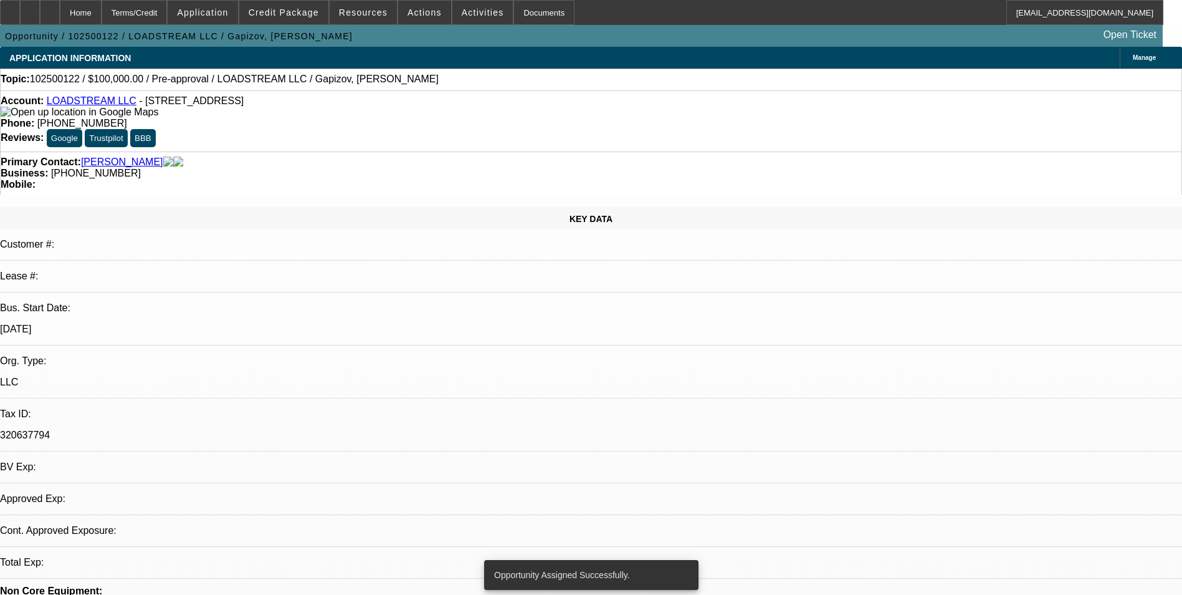
select select "0"
select select "2"
select select "0.1"
select select "4"
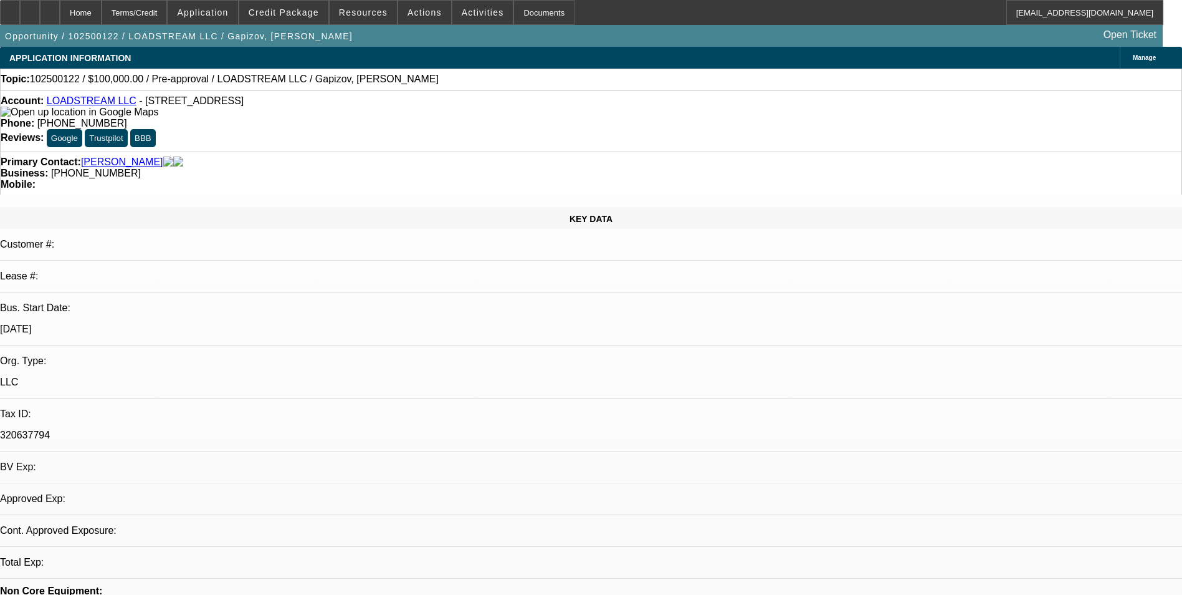
select select "0"
select select "2"
select select "0.1"
select select "4"
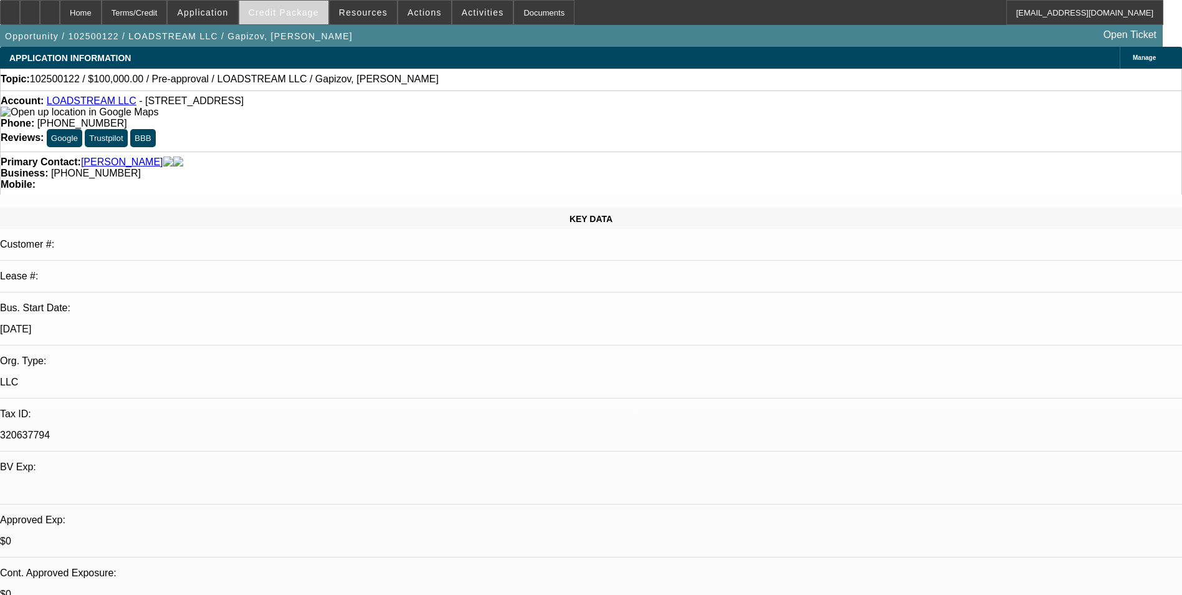
click at [305, 13] on span "Credit Package" at bounding box center [284, 12] width 70 height 10
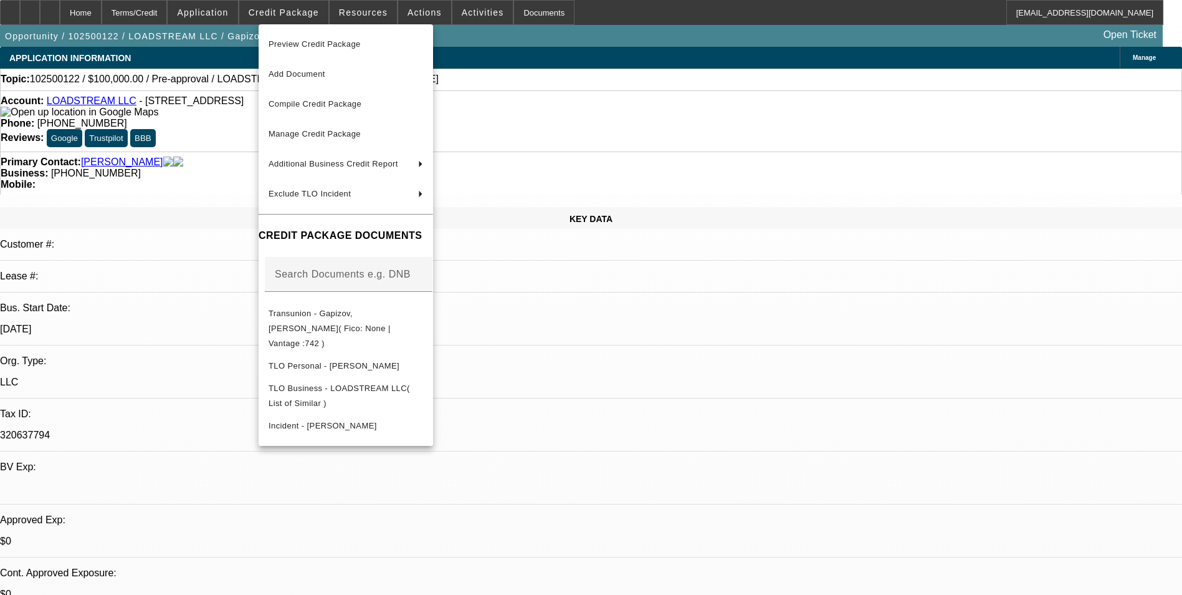
click at [914, 444] on div at bounding box center [591, 297] width 1182 height 595
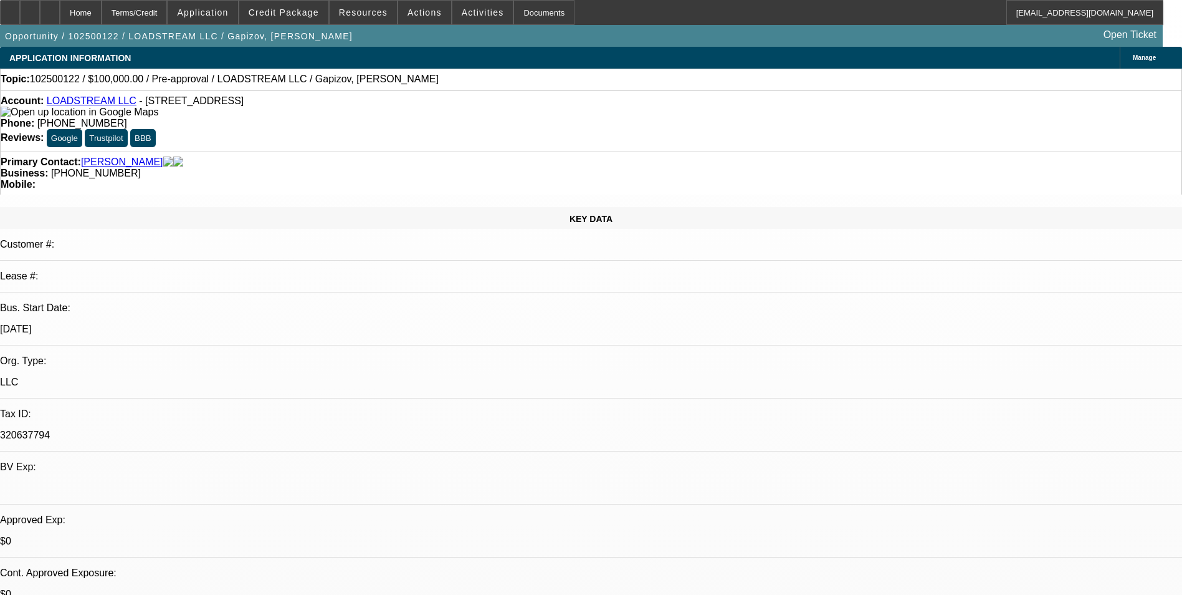
click at [89, 105] on link "LOADSTREAM LLC" at bounding box center [92, 100] width 90 height 11
click at [290, 13] on span "Credit Package" at bounding box center [284, 12] width 70 height 10
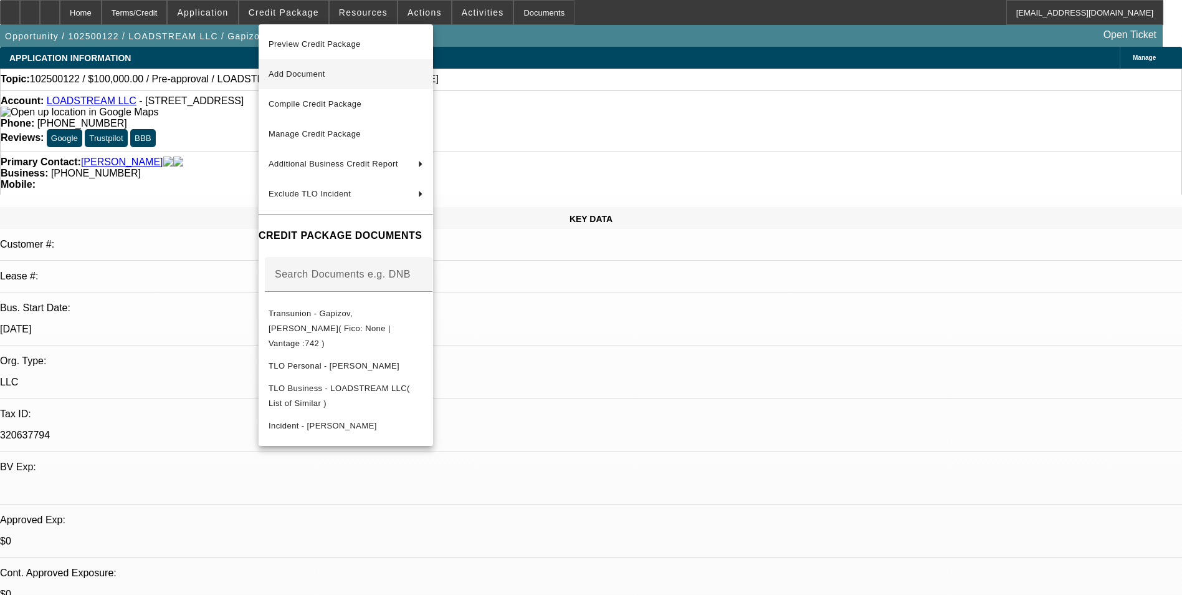
click at [317, 72] on span "Add Document" at bounding box center [297, 73] width 57 height 9
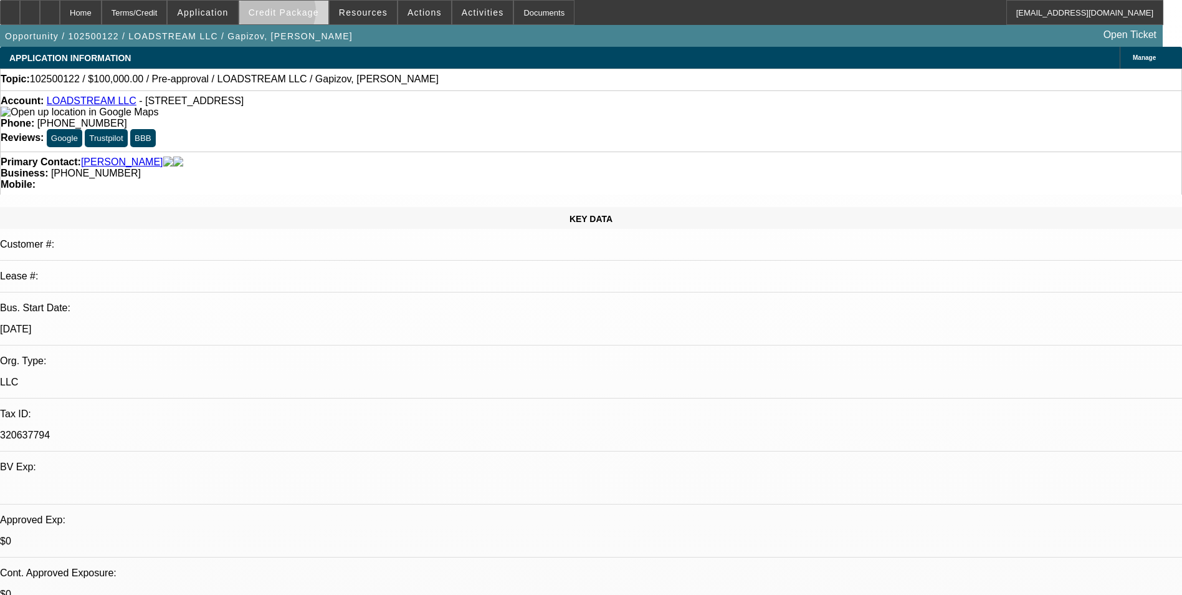
click at [297, 14] on span "Credit Package" at bounding box center [284, 12] width 70 height 10
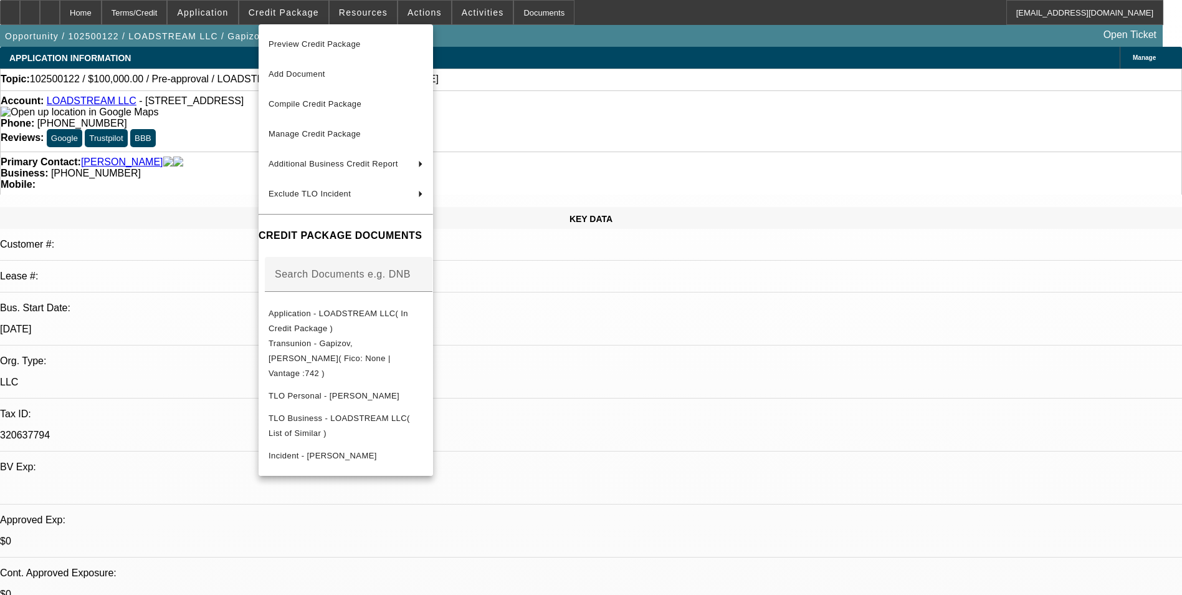
click at [839, 419] on div at bounding box center [591, 297] width 1182 height 595
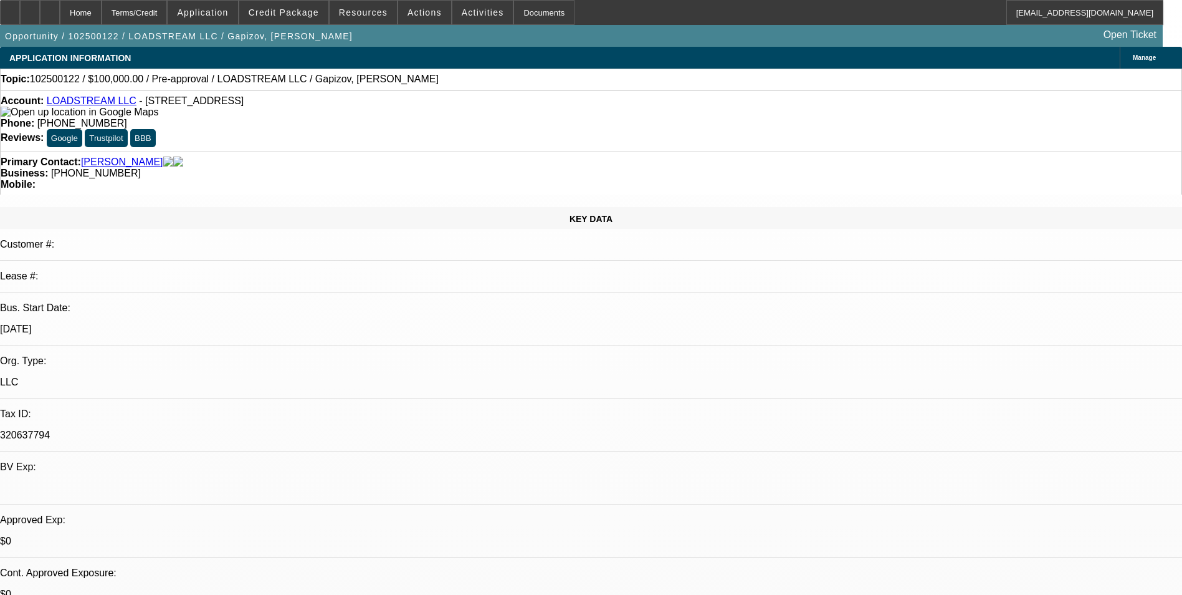
click at [110, 104] on link "LOADSTREAM LLC" at bounding box center [92, 100] width 90 height 11
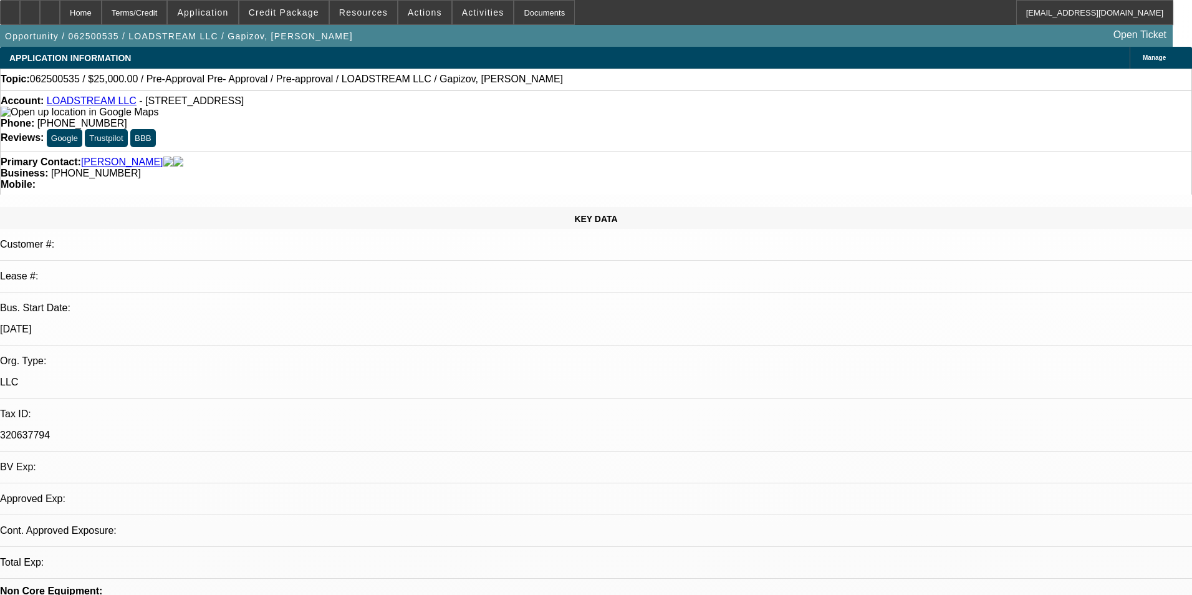
select select "0"
select select "0.1"
select select "4"
select select "0"
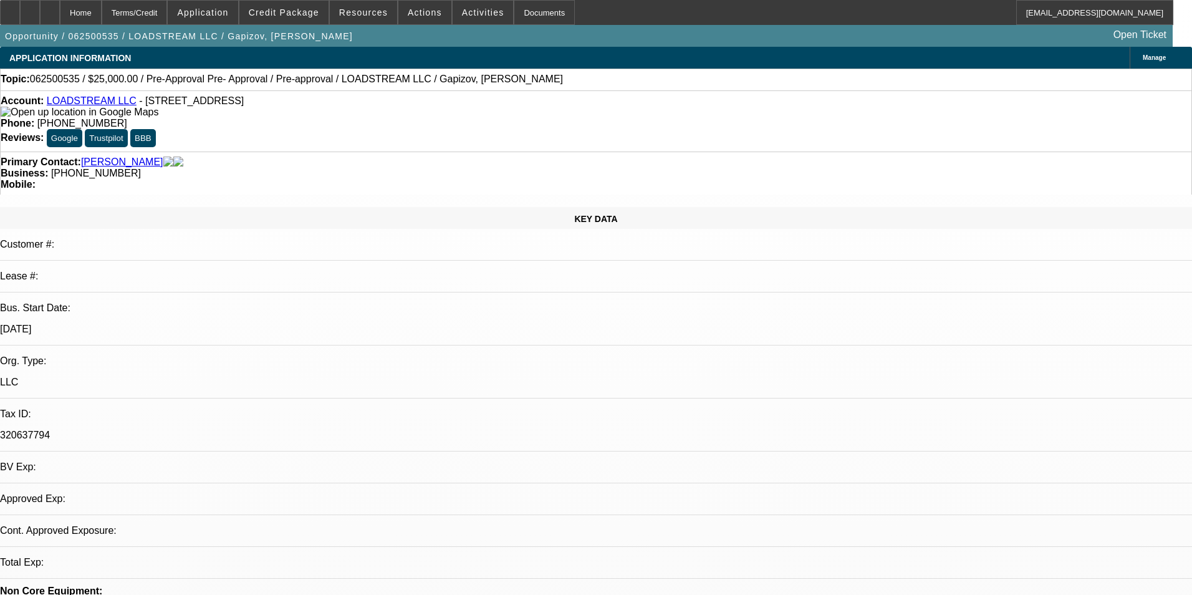
select select "0"
select select "3"
select select "0.1"
select select "4"
select select "0"
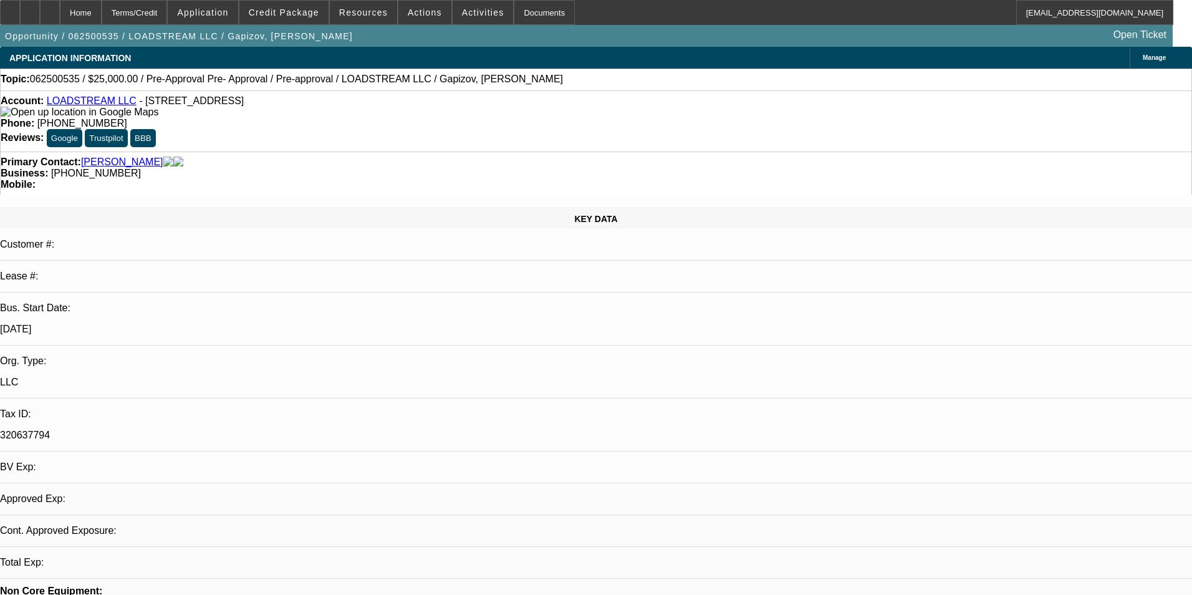
select select "0"
select select "3"
select select "0.1"
select select "4"
select select "0"
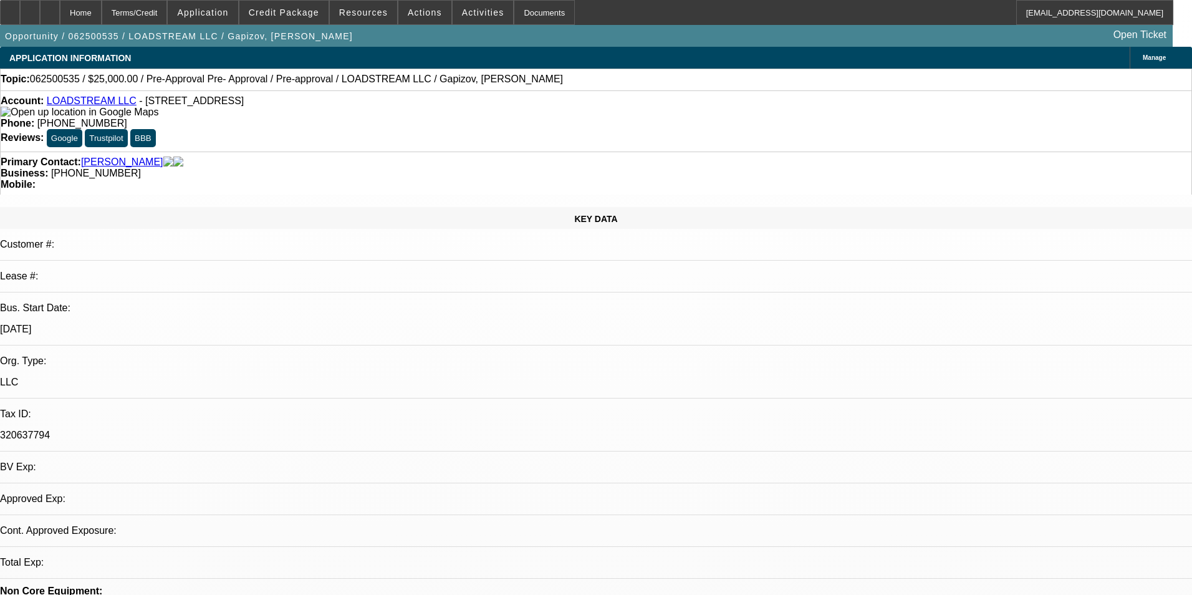
select select "0"
select select "3"
select select "0.1"
select select "4"
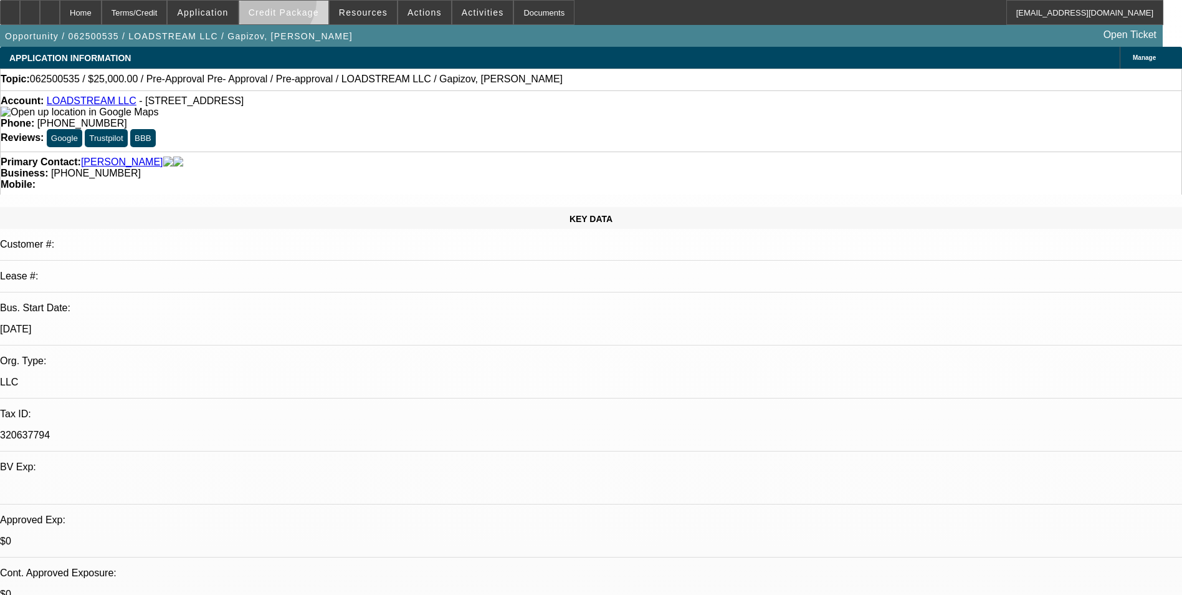
click at [288, 3] on span at bounding box center [283, 13] width 89 height 30
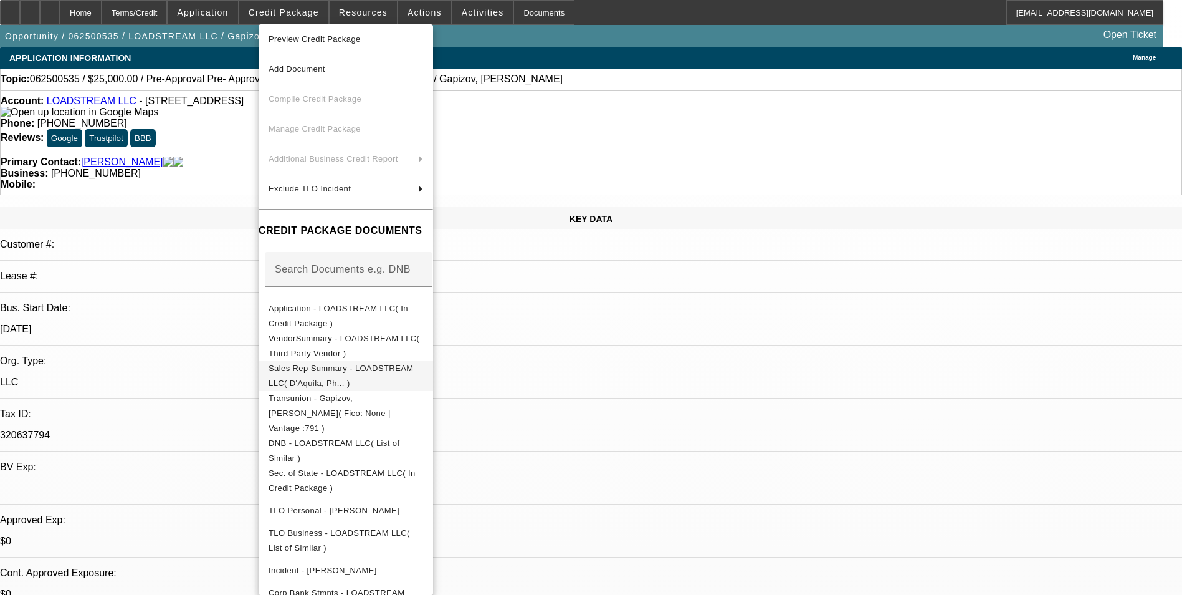
scroll to position [21, 0]
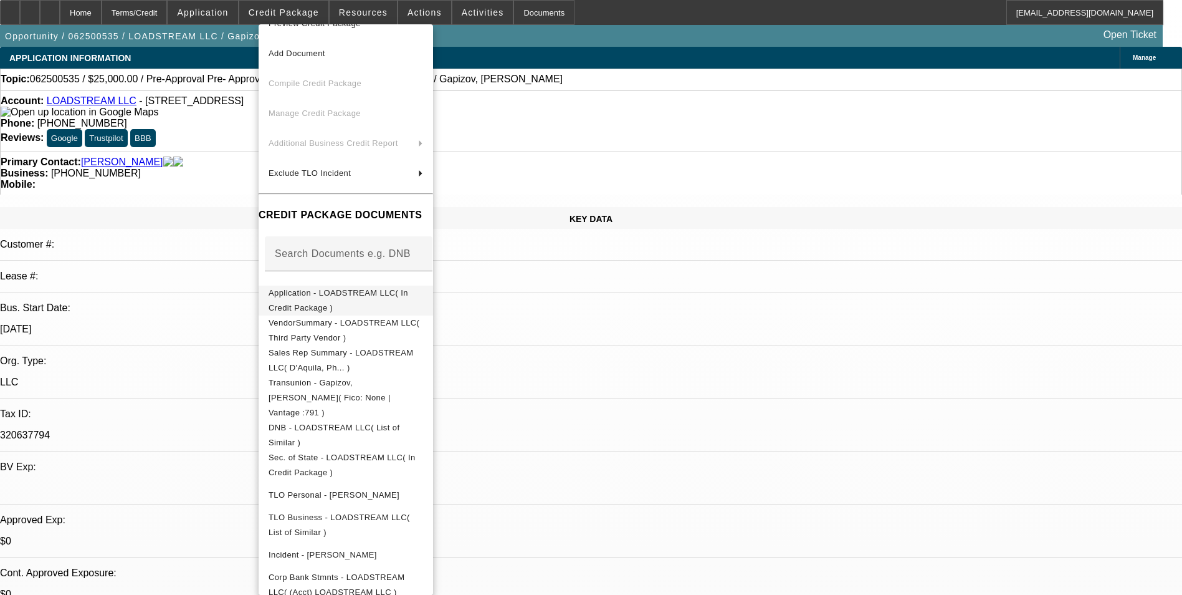
click at [388, 297] on span "Application - LOADSTREAM LLC( In Credit Package )" at bounding box center [339, 300] width 140 height 24
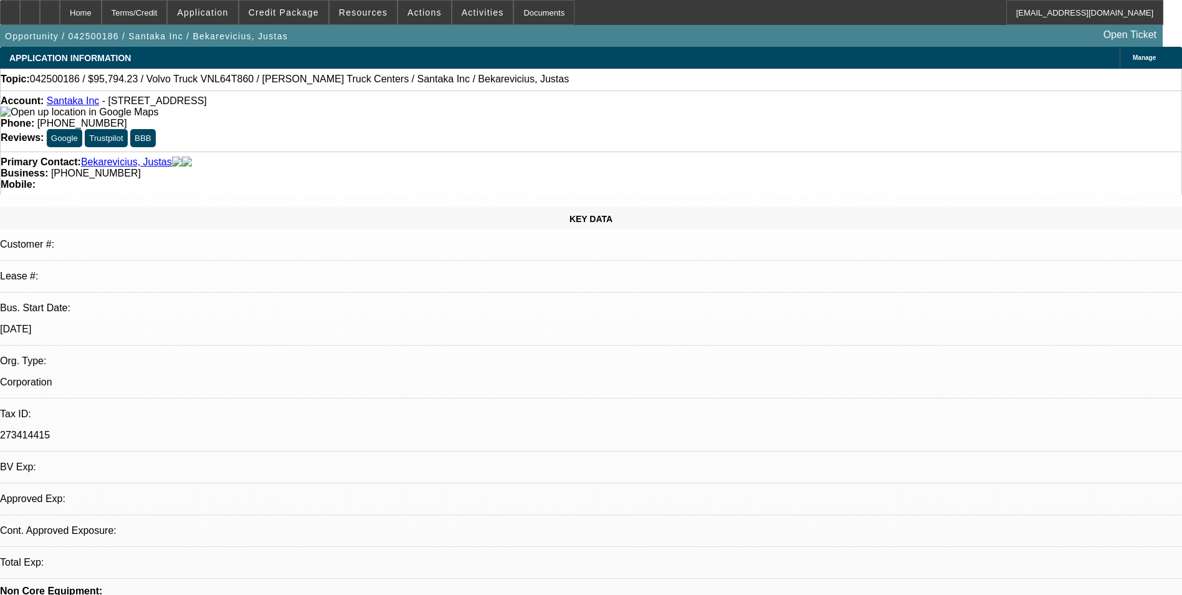
select select "0"
select select "6"
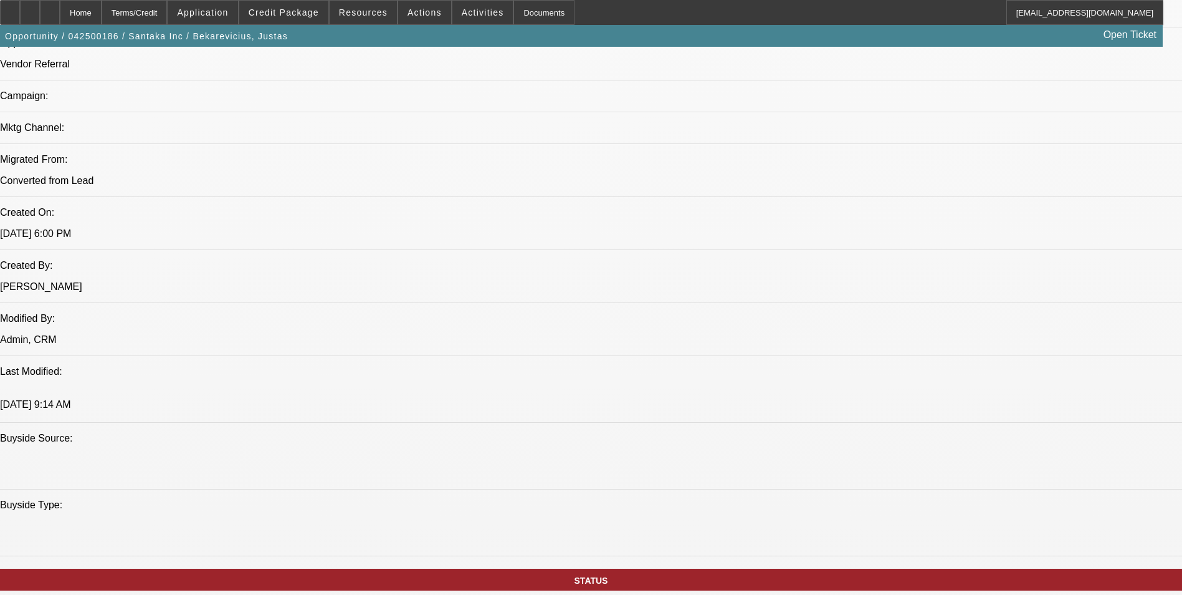
scroll to position [935, 0]
